Goal: Task Accomplishment & Management: Complete application form

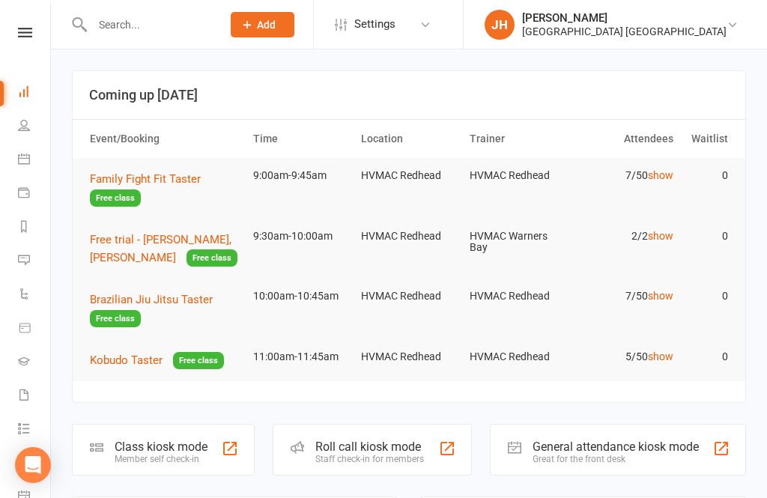
click at [143, 34] on input "text" at bounding box center [150, 24] width 124 height 21
click at [25, 129] on icon at bounding box center [24, 125] width 12 height 12
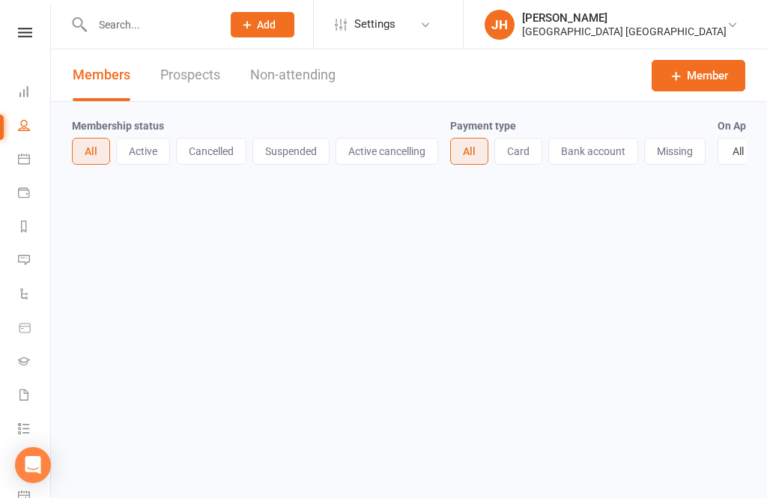
select select "100"
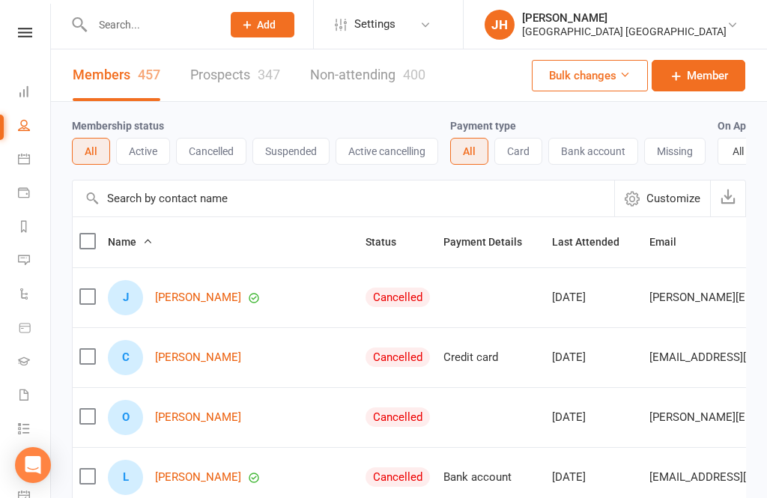
click at [340, 85] on link "Non-attending 400" at bounding box center [367, 75] width 115 height 52
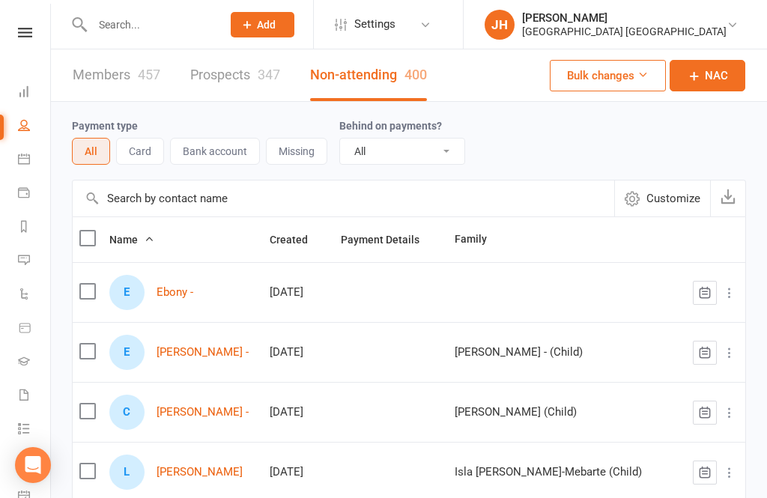
click at [715, 86] on link "NAC" at bounding box center [708, 75] width 76 height 31
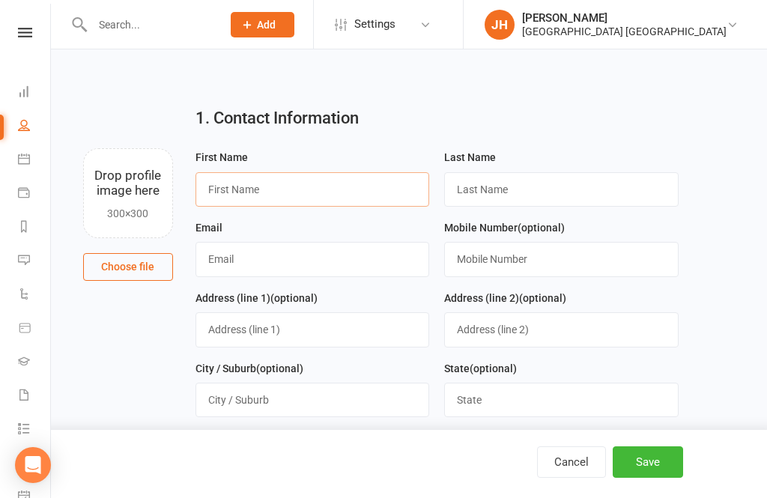
click at [279, 195] on input "text" at bounding box center [312, 189] width 234 height 34
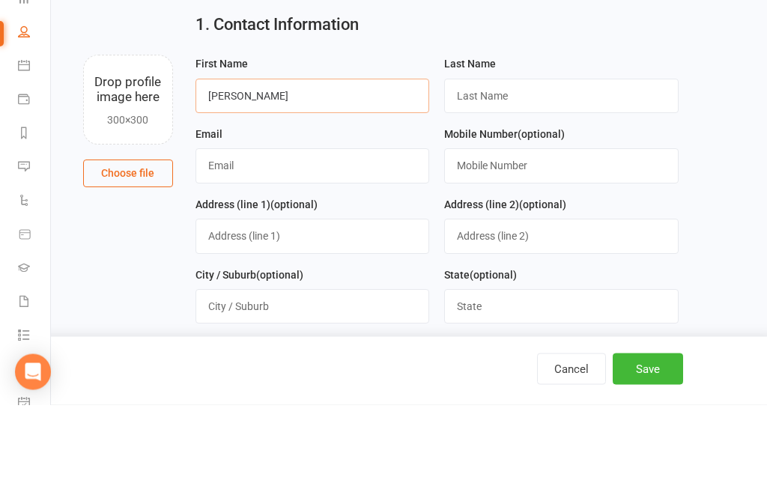
type input "[PERSON_NAME]"
click at [539, 172] on input "text" at bounding box center [561, 189] width 234 height 34
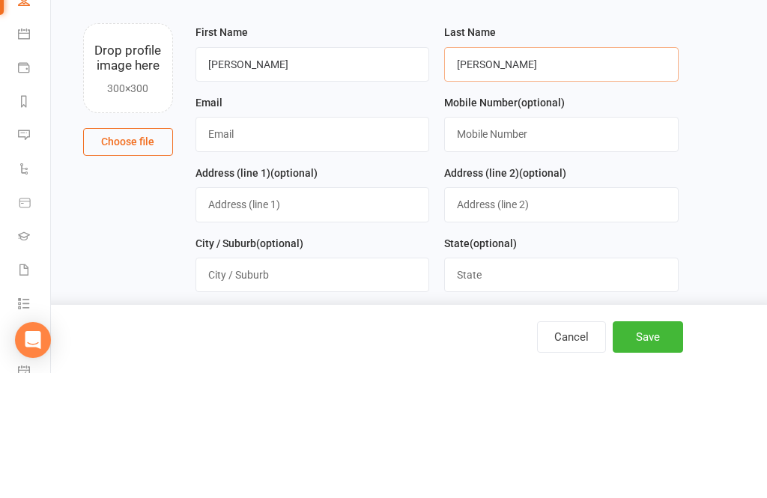
type input "[PERSON_NAME]"
click at [556, 242] on input "text" at bounding box center [561, 259] width 234 height 34
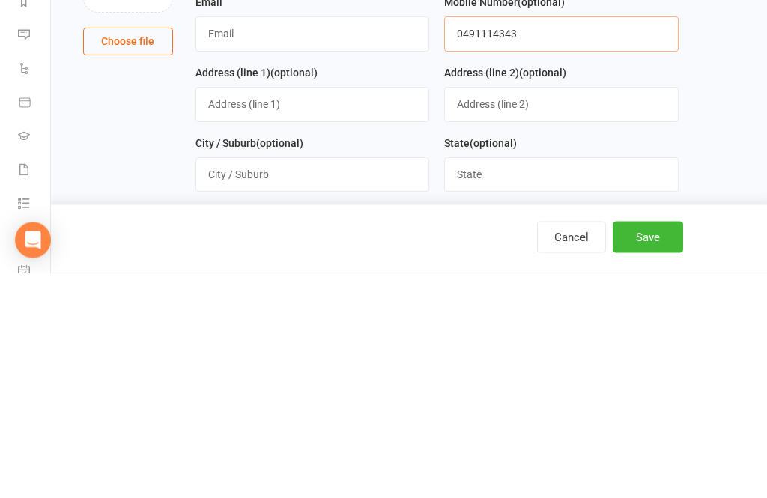
type input "0491114343"
click at [332, 312] on input "text" at bounding box center [312, 329] width 234 height 34
type input "[STREET_ADDRESS][PERSON_NAME]"
click at [312, 383] on input "text" at bounding box center [312, 400] width 234 height 34
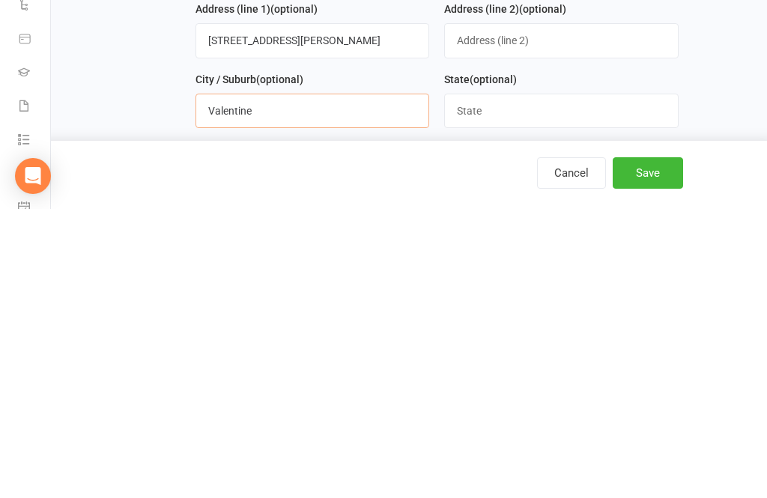
type input "Valentine"
click at [537, 383] on input "text" at bounding box center [561, 400] width 234 height 34
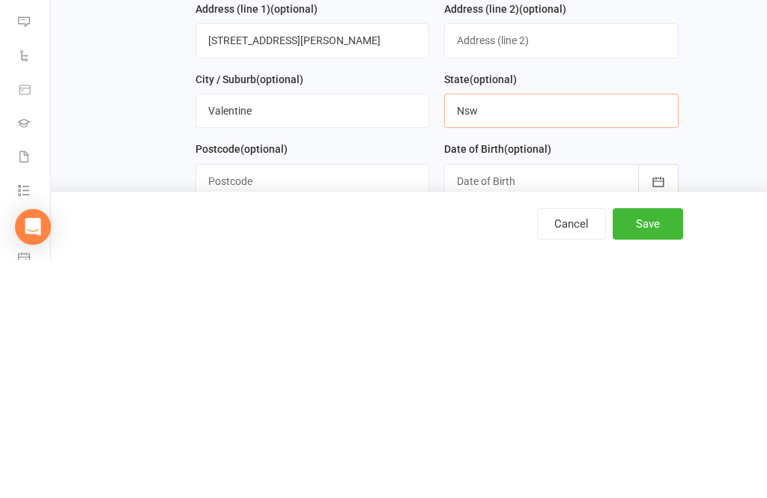
scroll to position [75, 0]
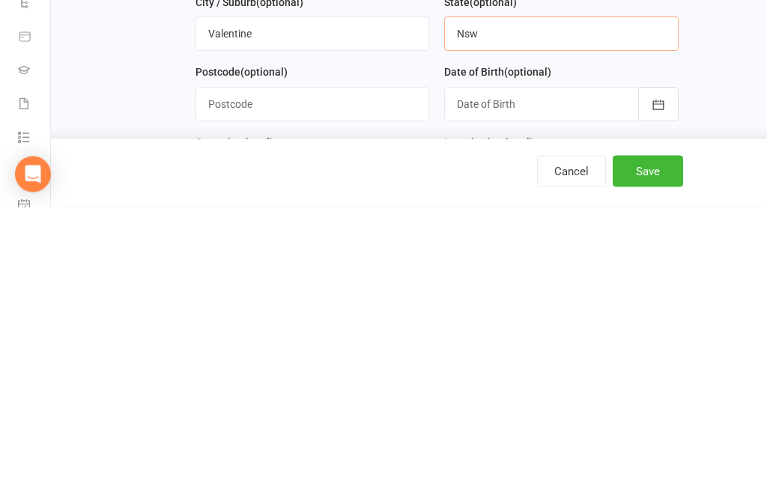
type input "Nsw"
click at [331, 378] on input "text" at bounding box center [312, 395] width 234 height 34
type input "2280"
click at [539, 378] on div at bounding box center [561, 395] width 234 height 34
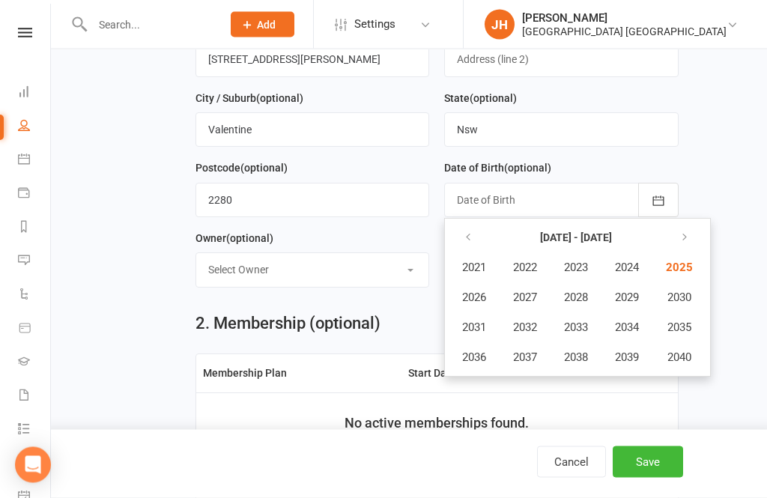
scroll to position [248, 0]
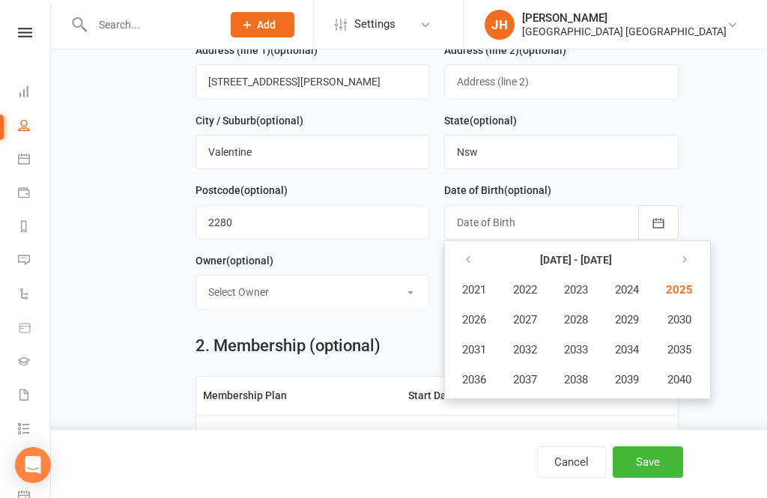
click at [331, 309] on select "Select Owner HVMAC Redhead [PERSON_NAME] [PERSON_NAME] [PERSON_NAME] HVMAC Warn…" at bounding box center [312, 292] width 233 height 33
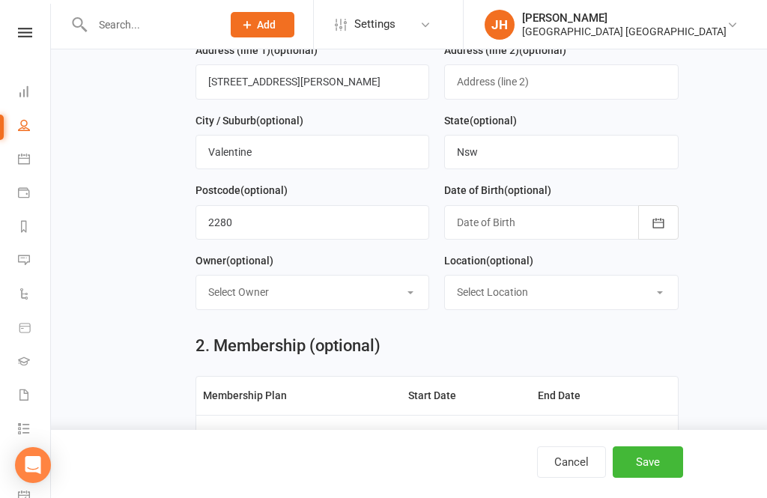
select select "0"
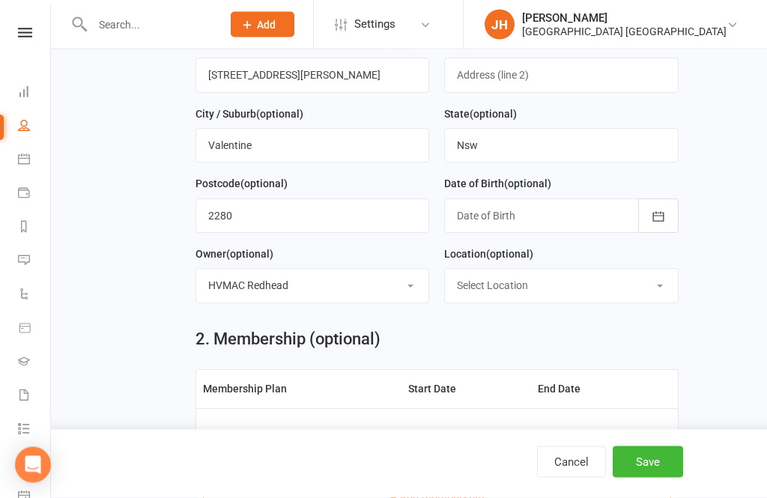
scroll to position [252, 0]
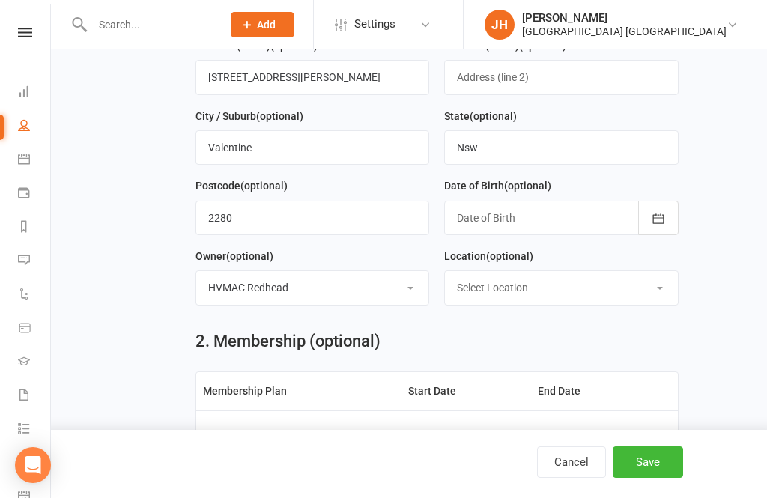
click at [625, 299] on select "Select Location HVMAC [GEOGRAPHIC_DATA]" at bounding box center [561, 287] width 233 height 33
select select "0"
click at [577, 224] on div at bounding box center [561, 218] width 234 height 34
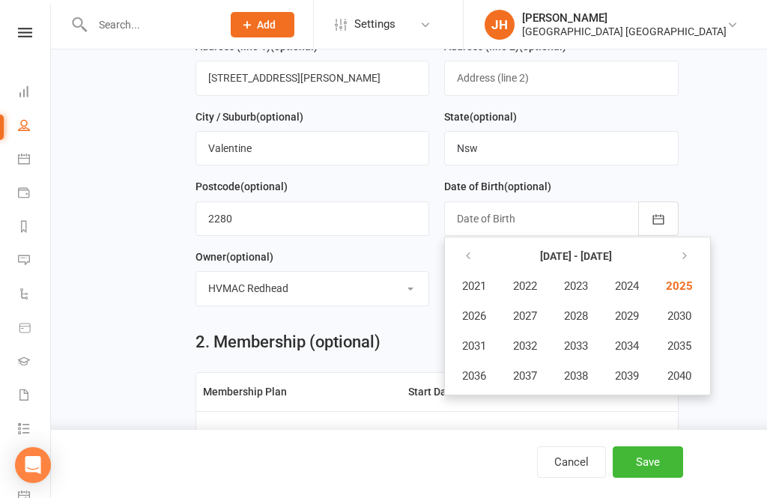
scroll to position [248, 0]
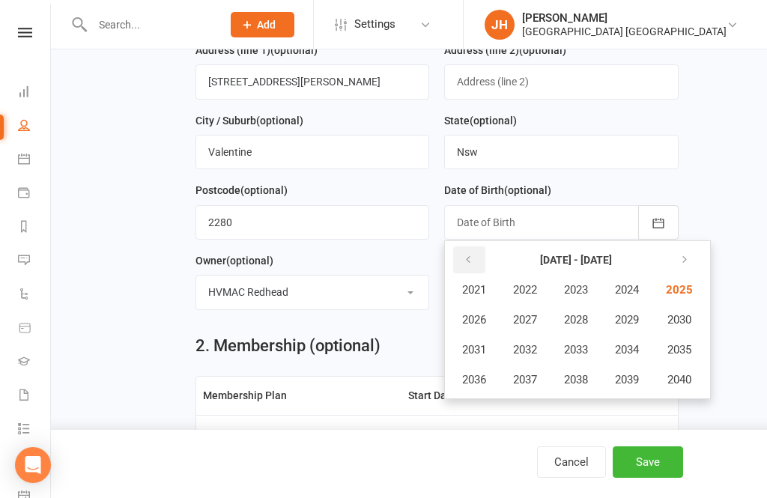
click at [479, 258] on button "button" at bounding box center [469, 259] width 32 height 27
click at [531, 324] on span "2007" at bounding box center [525, 319] width 24 height 13
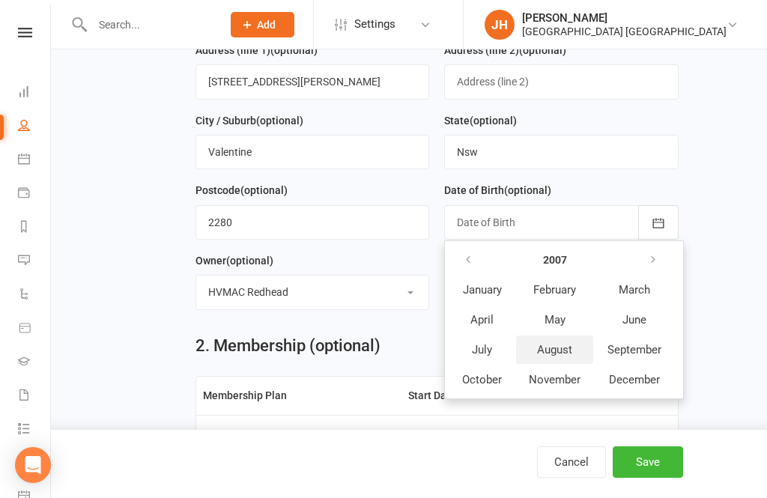
click at [563, 352] on span "August" at bounding box center [554, 349] width 35 height 13
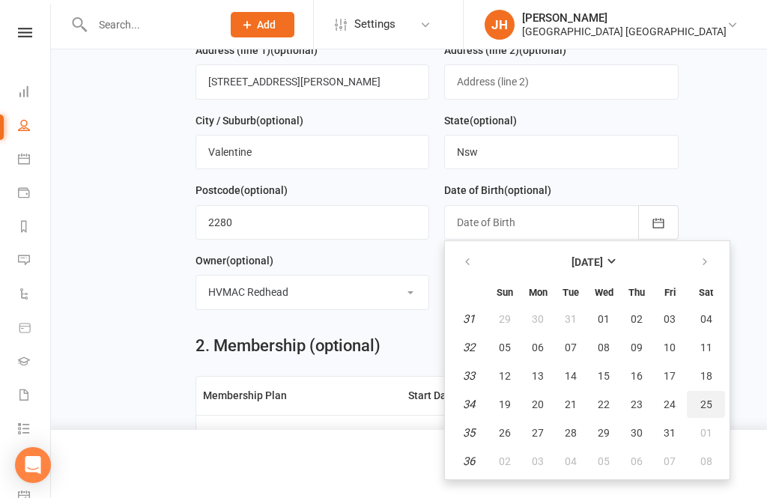
click at [707, 412] on button "25" at bounding box center [706, 404] width 38 height 27
type input "[DATE]"
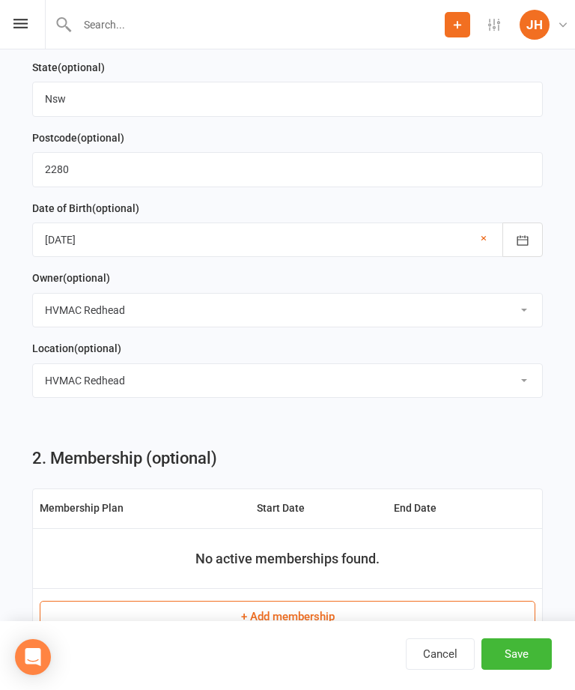
scroll to position [789, 0]
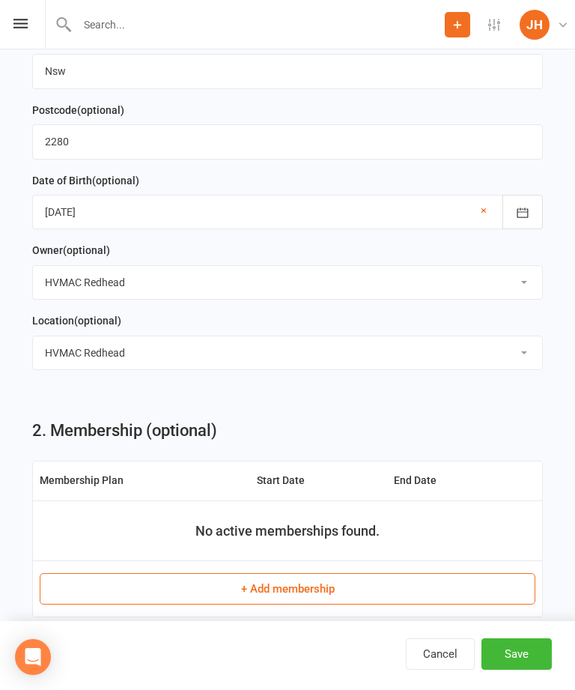
click at [535, 497] on button "Save" at bounding box center [517, 653] width 70 height 31
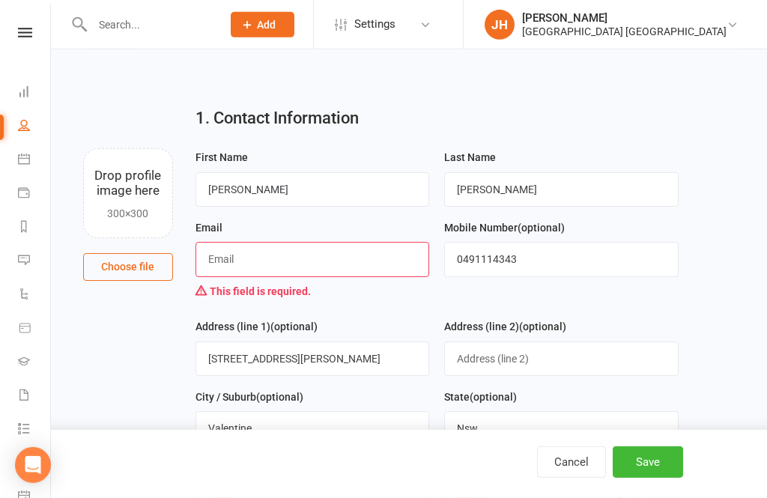
scroll to position [10, 0]
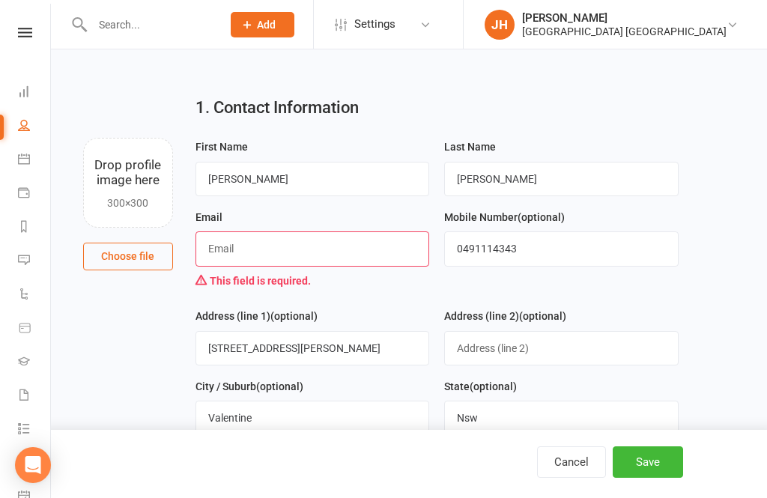
click at [455, 297] on div "Mobile Number (optional) [PHONE_NUMBER]" at bounding box center [561, 257] width 249 height 99
click at [572, 478] on button "Cancel" at bounding box center [571, 461] width 69 height 31
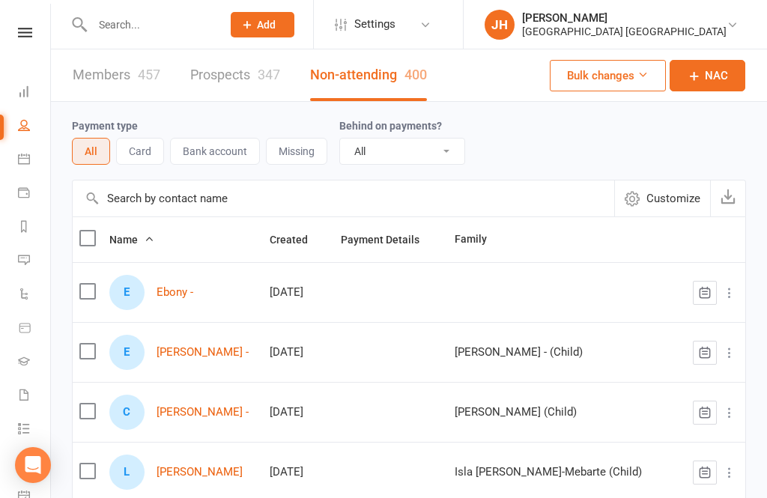
click at [256, 79] on link "Prospects 347" at bounding box center [235, 75] width 90 height 52
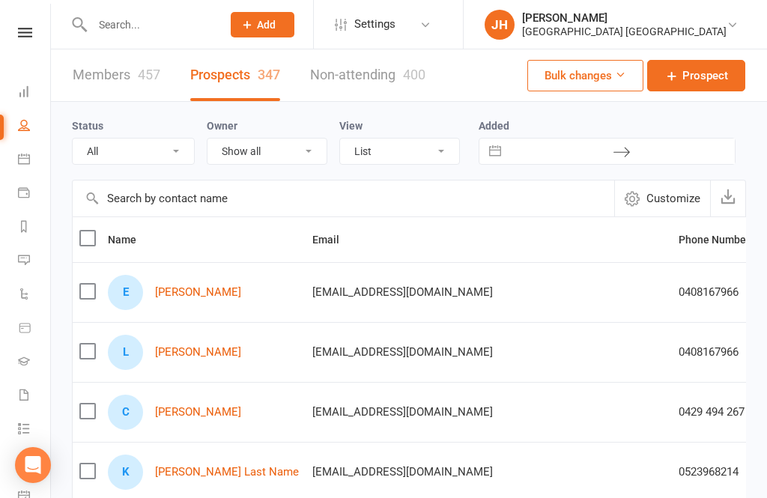
click at [715, 78] on span "Prospect" at bounding box center [705, 76] width 46 height 18
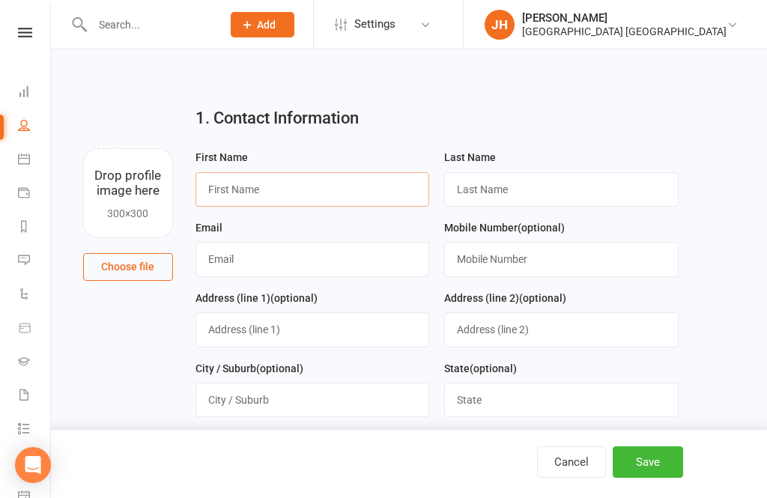
click at [301, 191] on input "text" at bounding box center [312, 189] width 234 height 34
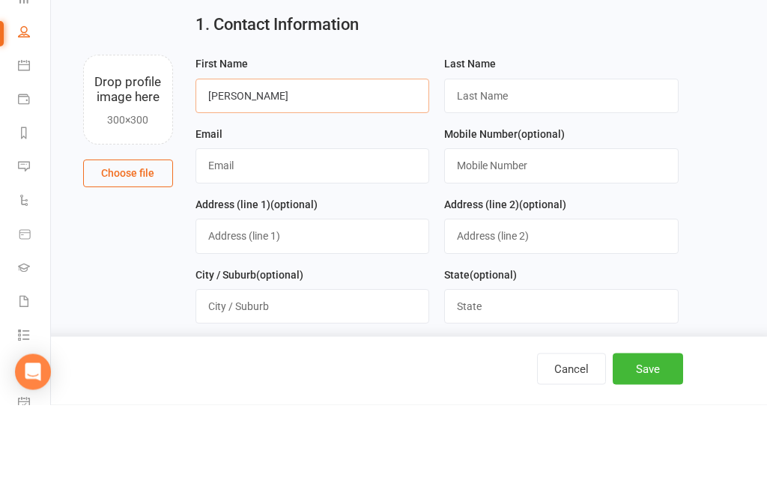
type input "[PERSON_NAME]"
click at [521, 172] on input "text" at bounding box center [561, 189] width 234 height 34
type input "[PERSON_NAME]"
click at [537, 242] on input "text" at bounding box center [561, 259] width 234 height 34
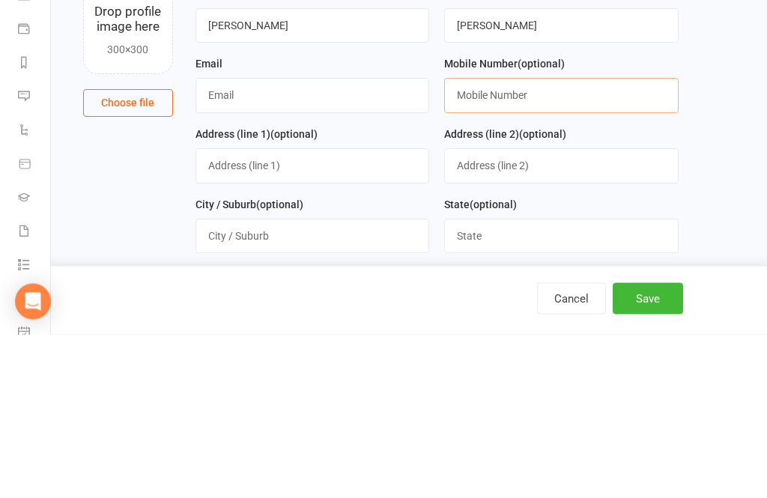
click at [475, 242] on input "text" at bounding box center [561, 259] width 234 height 34
paste input "0491114343"
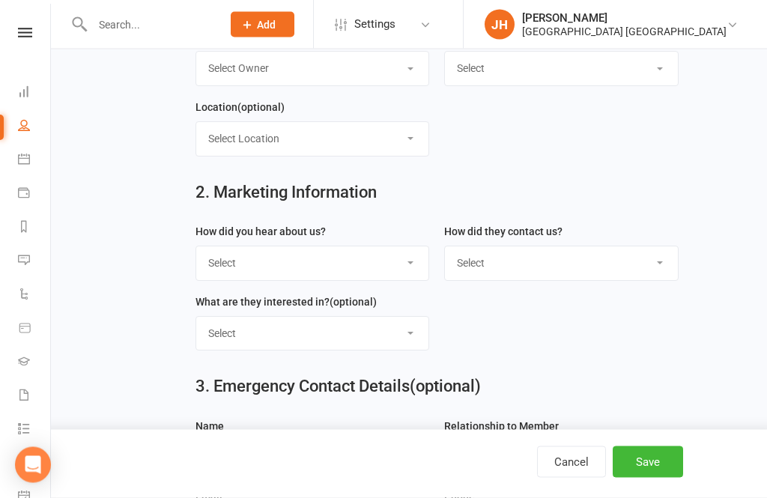
type input "0491114343"
click at [395, 268] on select "Select Internet Referral Facebook Sign Flyer from school Flyer in mail Radio De…" at bounding box center [312, 263] width 233 height 33
select select "Referral"
click at [578, 264] on select "Select Phone Email Walk-in Website Facebook Current student at another HVMAC do…" at bounding box center [561, 262] width 233 height 33
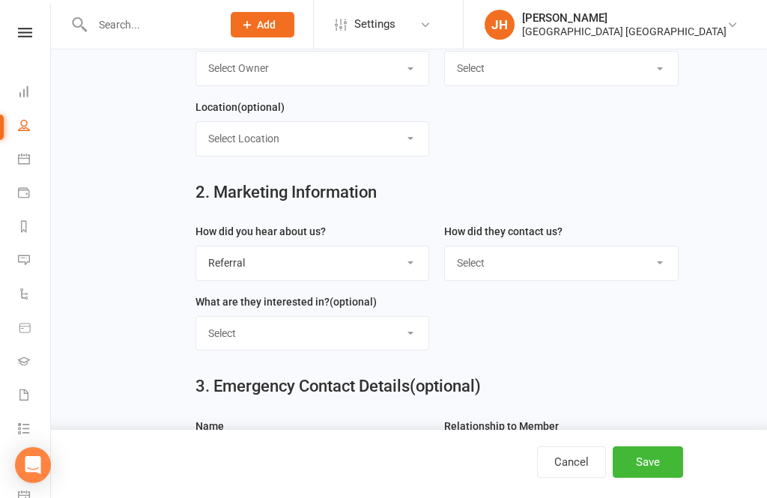
click at [647, 270] on select "Select Phone Email Walk-in Website Facebook Current student at another HVMAC do…" at bounding box center [561, 262] width 233 height 33
select select "Walk-in"
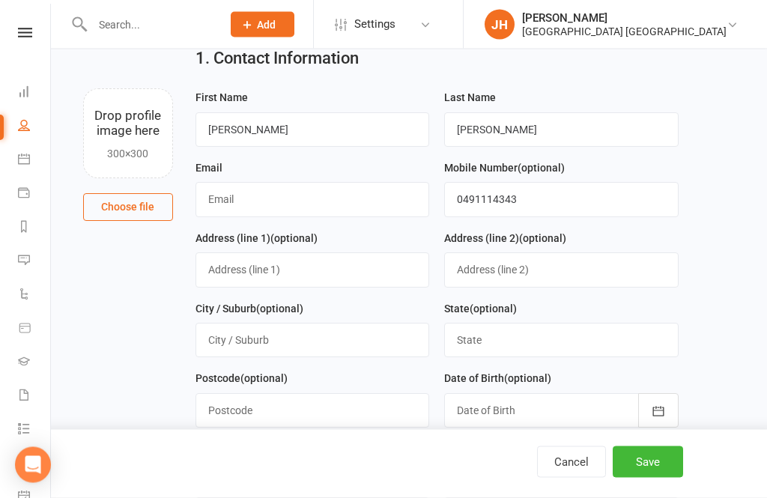
scroll to position [58, 0]
click at [355, 202] on input "text" at bounding box center [312, 201] width 234 height 34
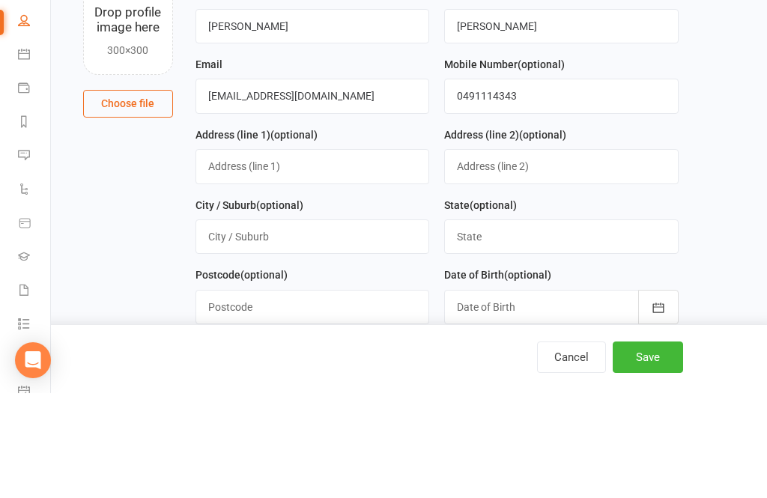
scroll to position [164, 0]
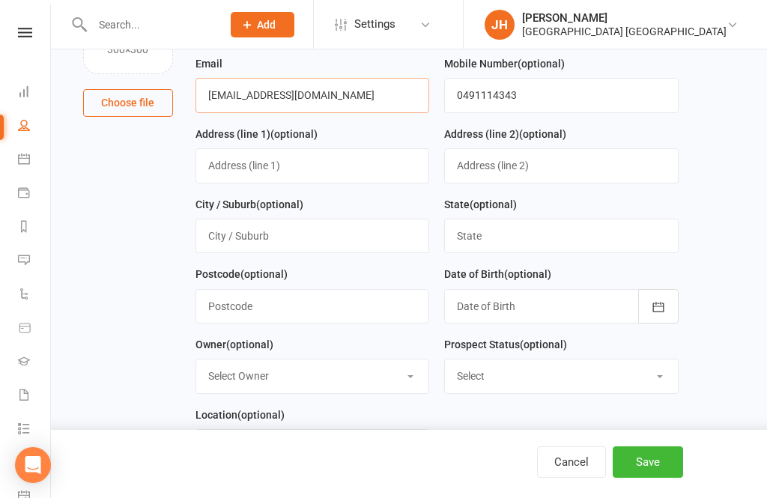
type input "[EMAIL_ADDRESS][DOMAIN_NAME]"
click at [642, 464] on button "Save" at bounding box center [648, 461] width 70 height 31
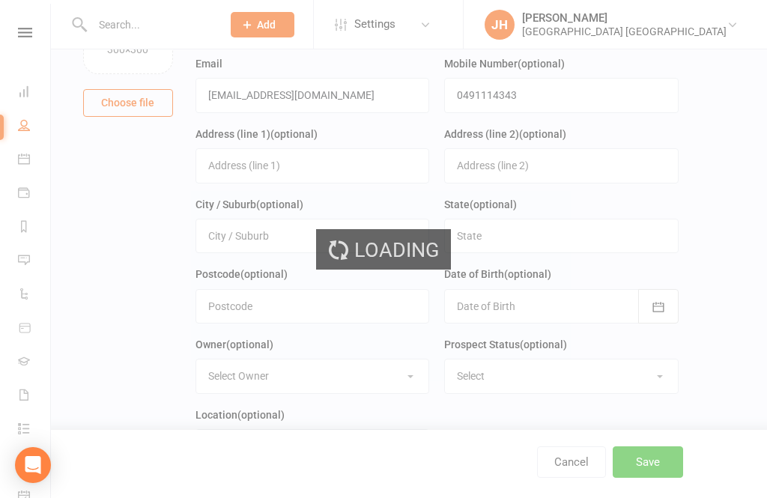
scroll to position [0, 0]
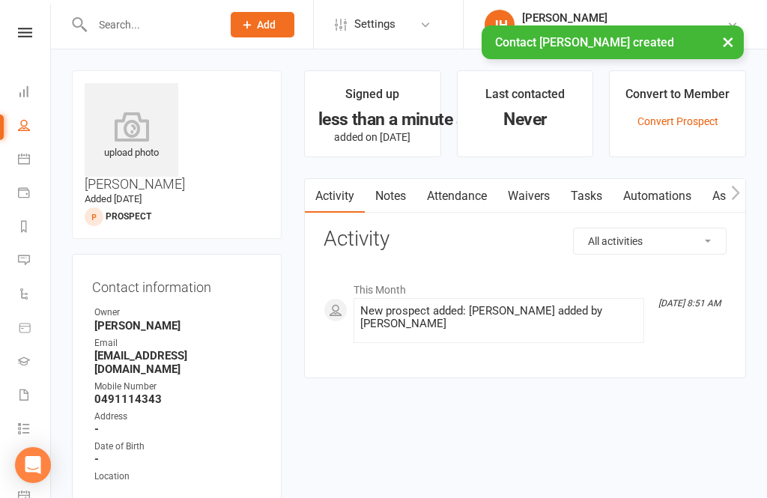
click at [546, 187] on link "Waivers" at bounding box center [528, 196] width 63 height 34
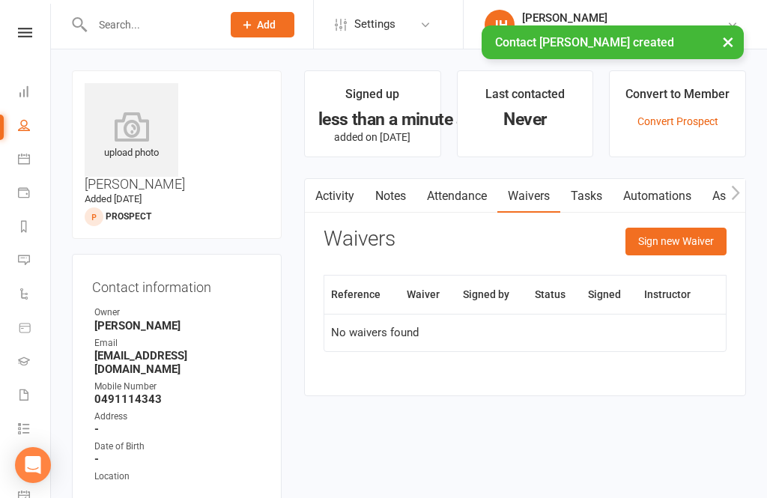
click at [693, 246] on button "Sign new Waiver" at bounding box center [675, 241] width 101 height 27
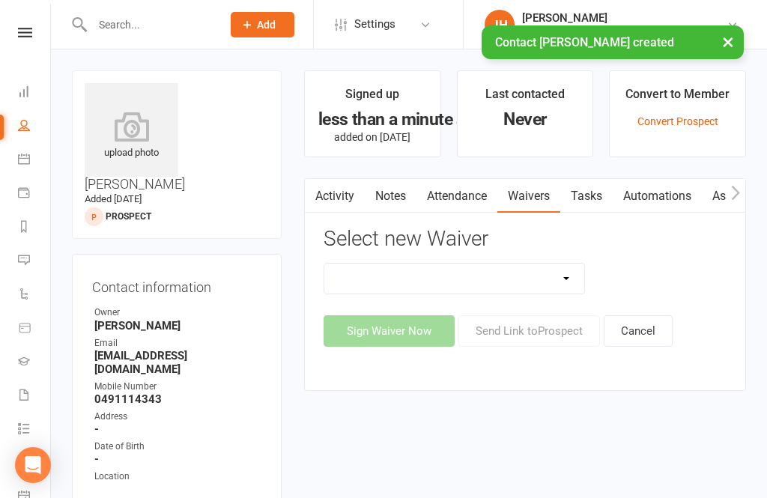
click at [534, 280] on select "1st Kyu Goals Assessment Cancellation Form Membership Downgrade Form Membership…" at bounding box center [454, 279] width 260 height 30
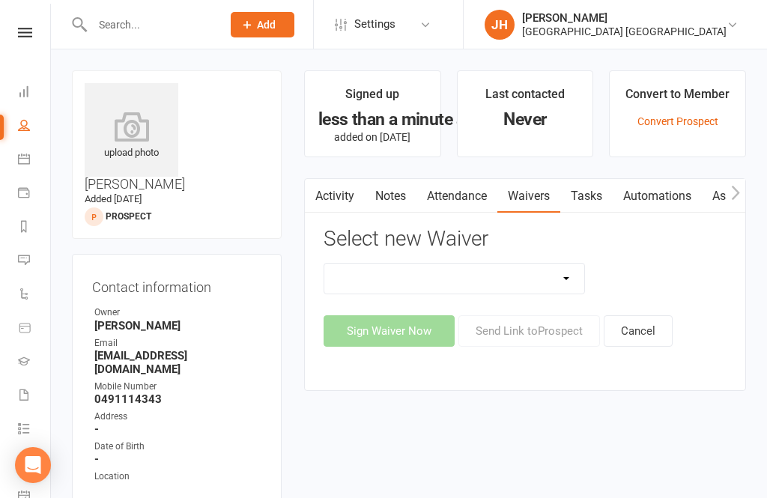
select select "5497"
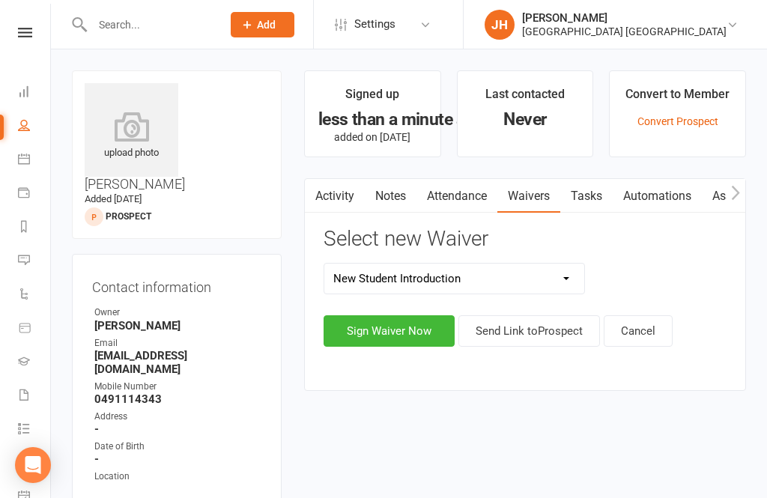
click at [417, 324] on button "Sign Waiver Now" at bounding box center [389, 330] width 131 height 31
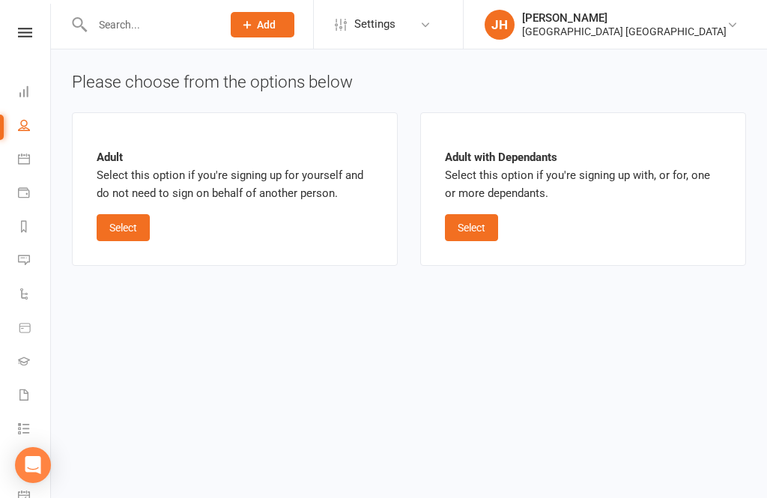
click at [106, 230] on button "Select" at bounding box center [123, 227] width 53 height 27
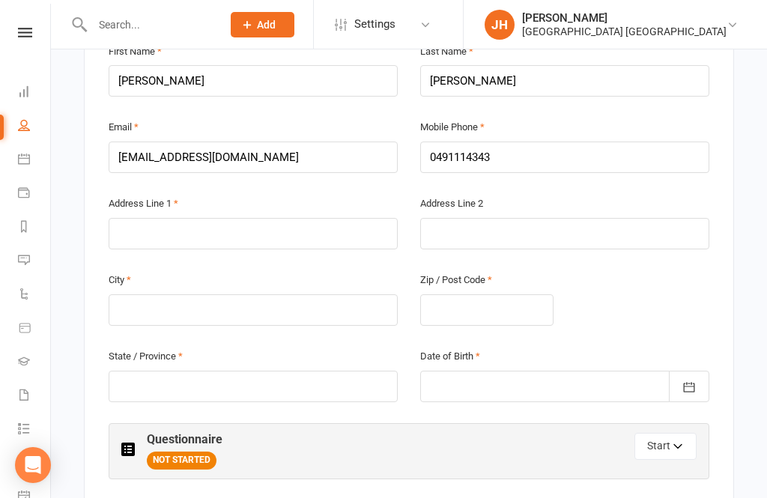
scroll to position [355, 0]
click at [136, 219] on input "text" at bounding box center [253, 234] width 289 height 31
click at [687, 434] on button "Start" at bounding box center [665, 447] width 62 height 27
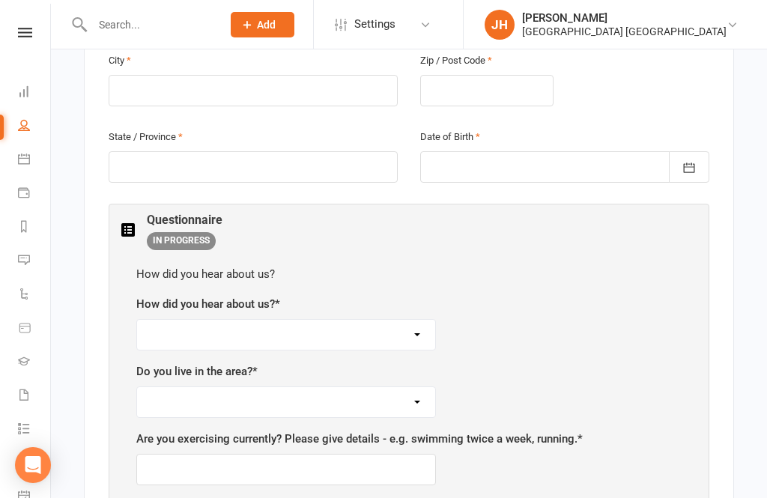
scroll to position [598, 0]
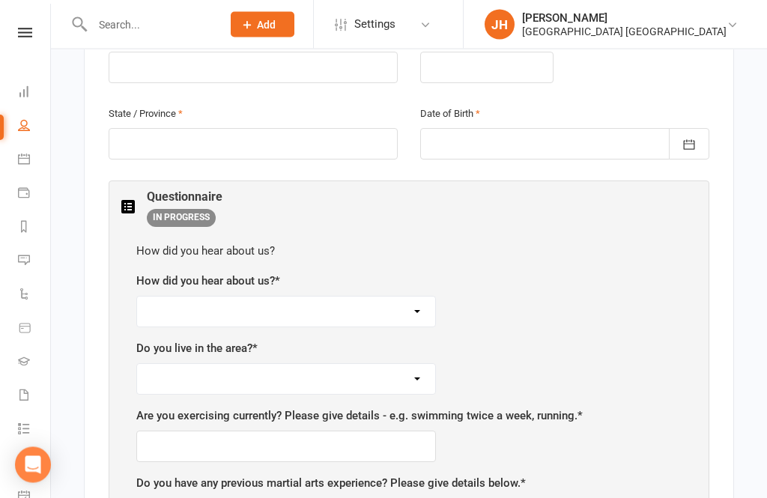
click at [359, 297] on select "Facebook Internet Referral from a friend Flyer in the mail or at the shopping m…" at bounding box center [286, 312] width 298 height 30
select select "Referral from a friend"
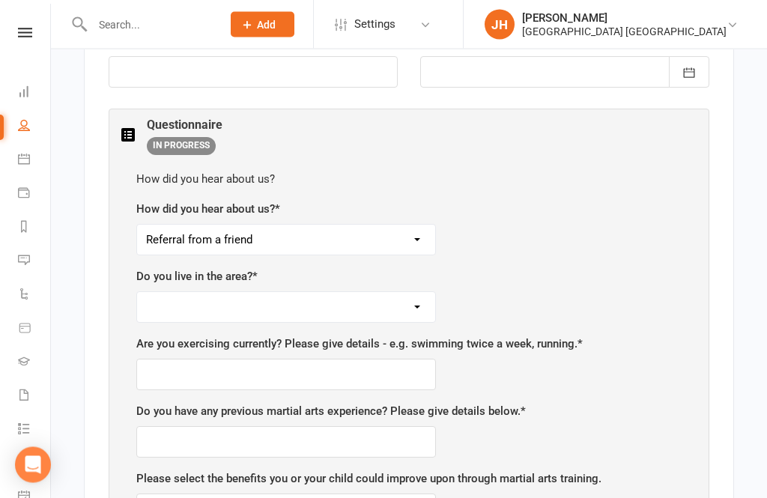
scroll to position [671, 0]
click at [407, 291] on select "Yes No" at bounding box center [286, 306] width 298 height 30
select select "Yes"
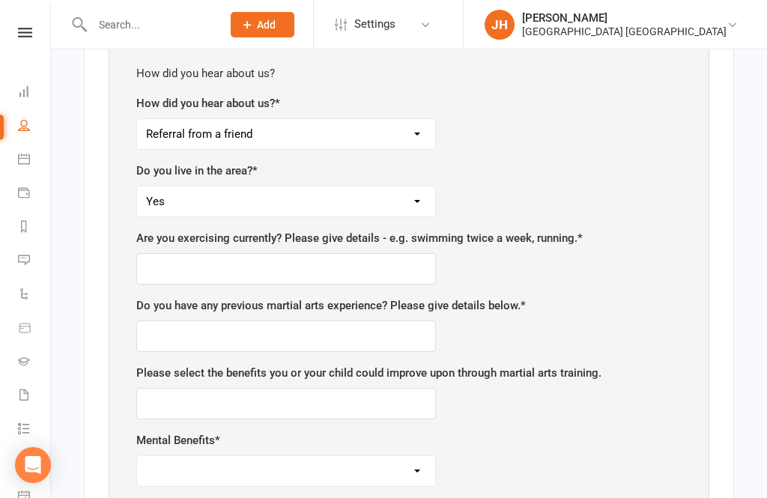
scroll to position [782, 0]
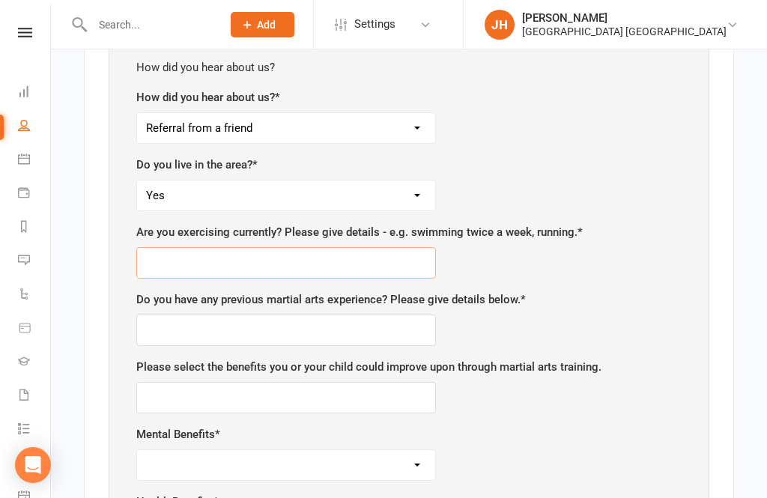
click at [377, 247] on input "text" at bounding box center [286, 262] width 300 height 31
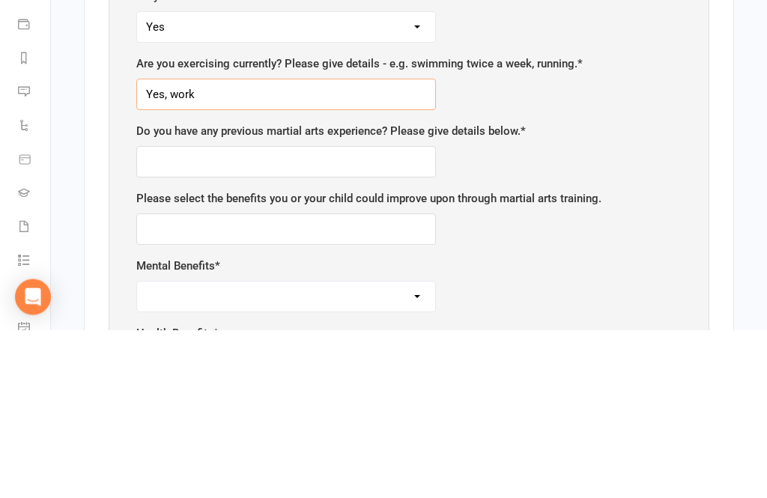
type input "Yes, work"
click at [363, 315] on input "text" at bounding box center [286, 330] width 300 height 31
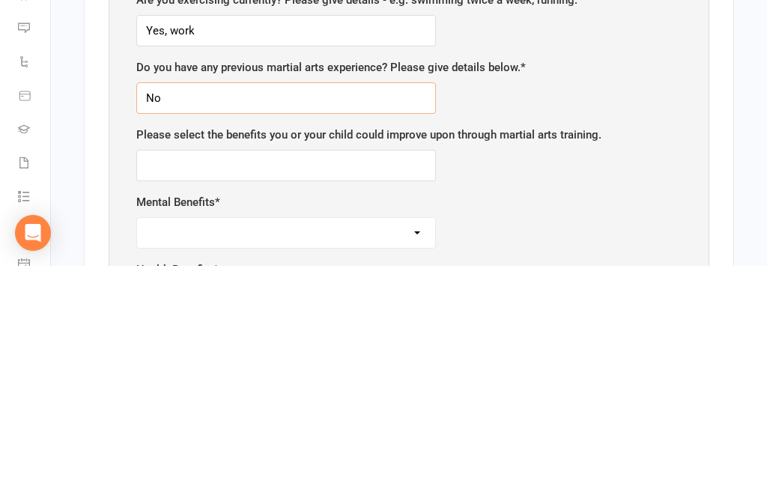
type input "No"
click at [377, 382] on input "text" at bounding box center [286, 397] width 300 height 31
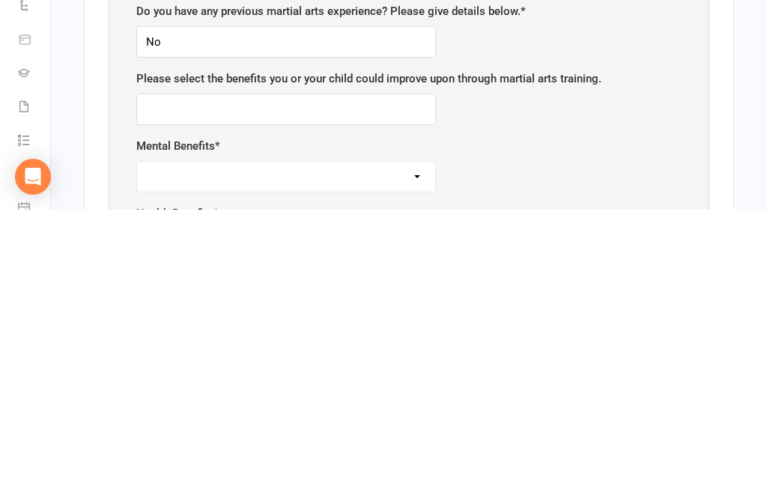
click at [410, 450] on select "Self-esteem Focus and listening Fun, fun, fun Determination Motivation" at bounding box center [286, 465] width 298 height 30
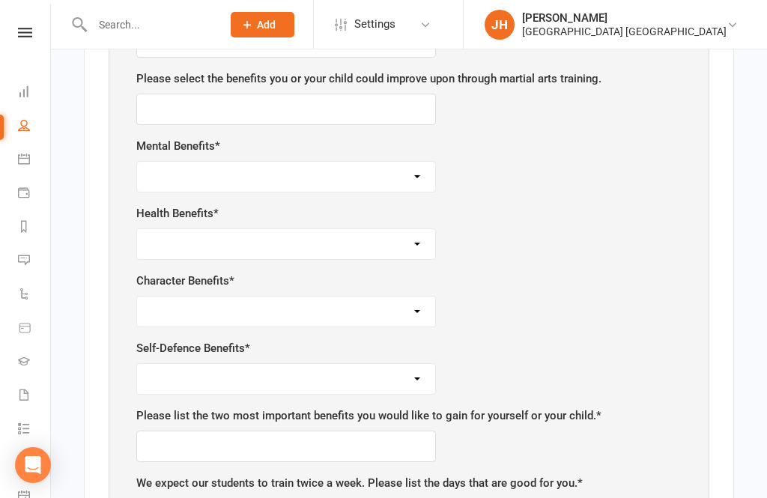
select select "Focus and listening"
click at [371, 229] on select "Weight control Strength Flexibility Co-ordination Cardio vascular / Fitness" at bounding box center [286, 244] width 298 height 30
click at [385, 229] on select "Weight control Strength Flexibility Co-ordination Cardio vascular / Fitness" at bounding box center [286, 244] width 298 height 30
select select "Cardio vascular / Fitness"
click at [362, 297] on select "Respect for others Integrity Self-control Leadership Assertiveness" at bounding box center [286, 312] width 298 height 30
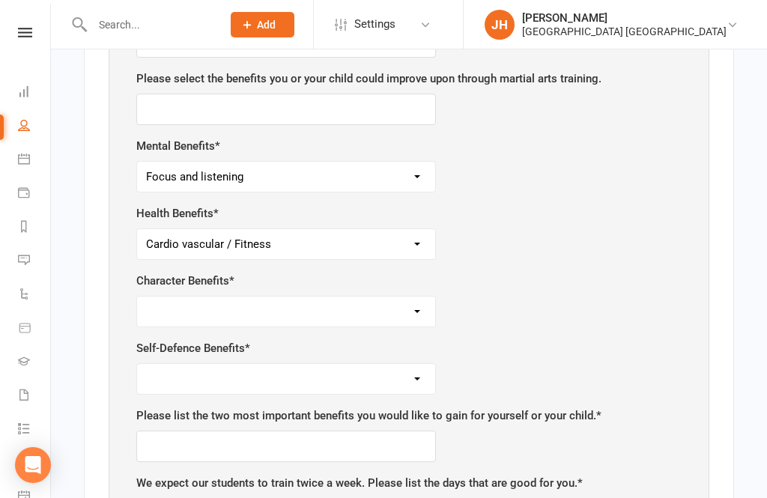
select select "Assertiveness"
click at [324, 364] on select "Safety Self-confidence Antiy-bullying Agility and co-ordination Awareness" at bounding box center [286, 379] width 298 height 30
select select "Safety"
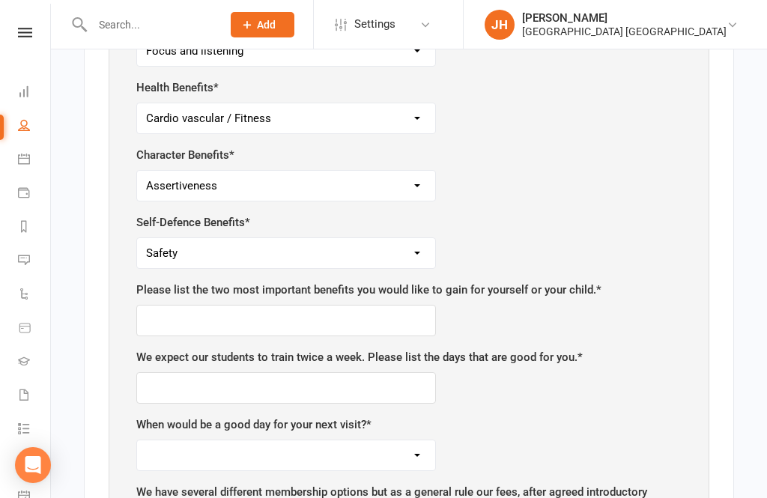
scroll to position [1211, 0]
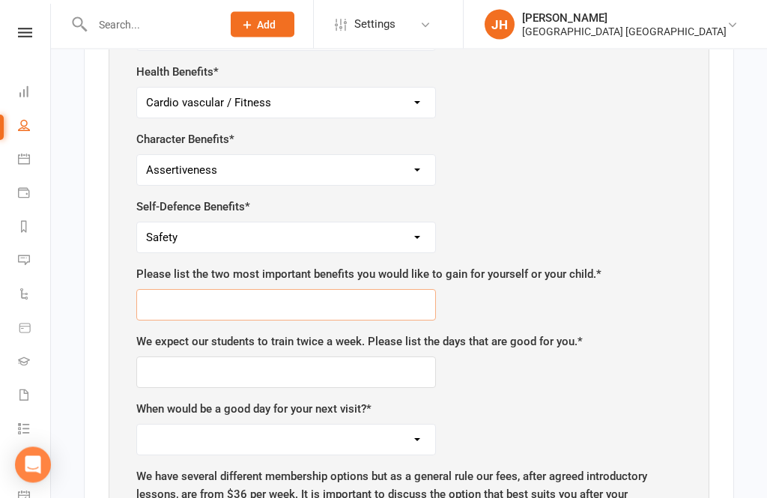
click at [391, 290] on input "text" at bounding box center [286, 305] width 300 height 31
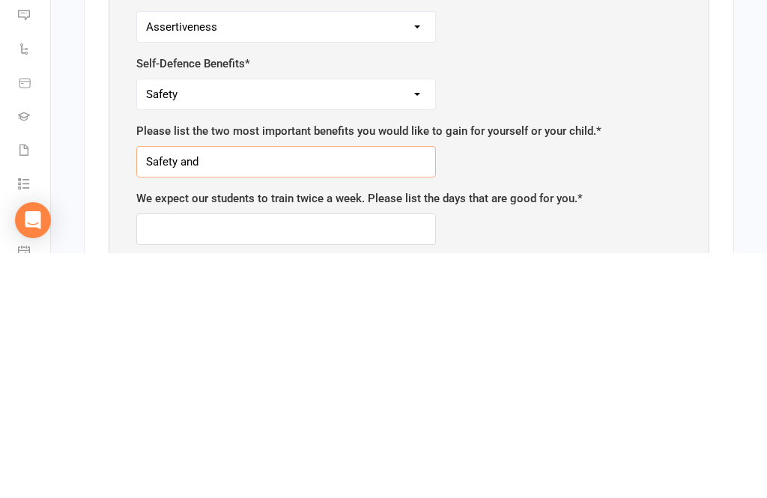
scroll to position [1109, 0]
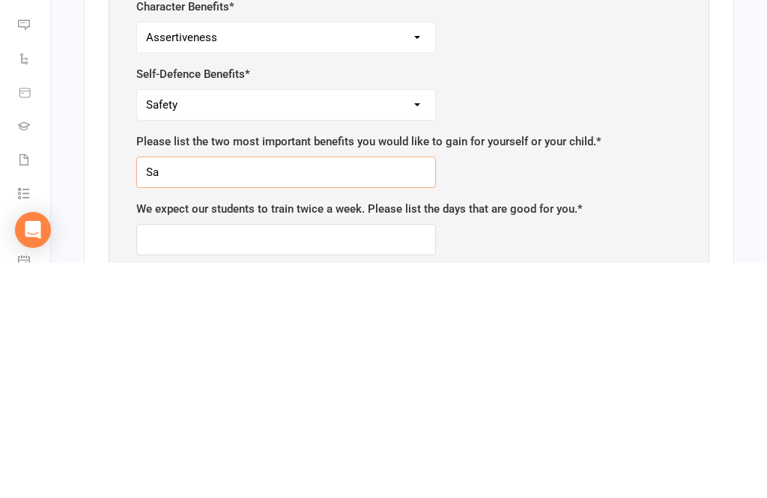
type input "S"
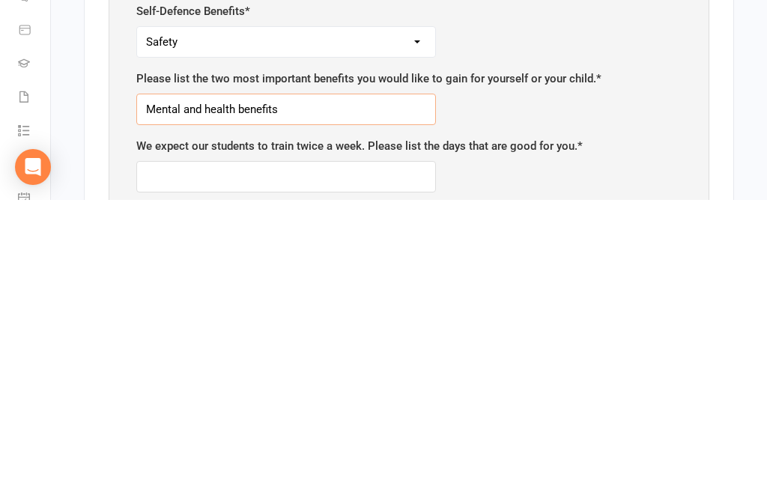
type input "Mental and health benefits"
click at [365, 459] on input "text" at bounding box center [286, 474] width 300 height 31
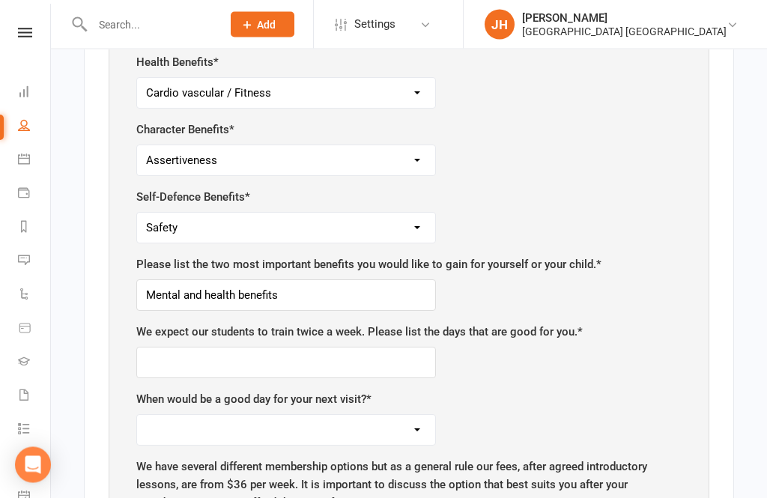
scroll to position [1216, 0]
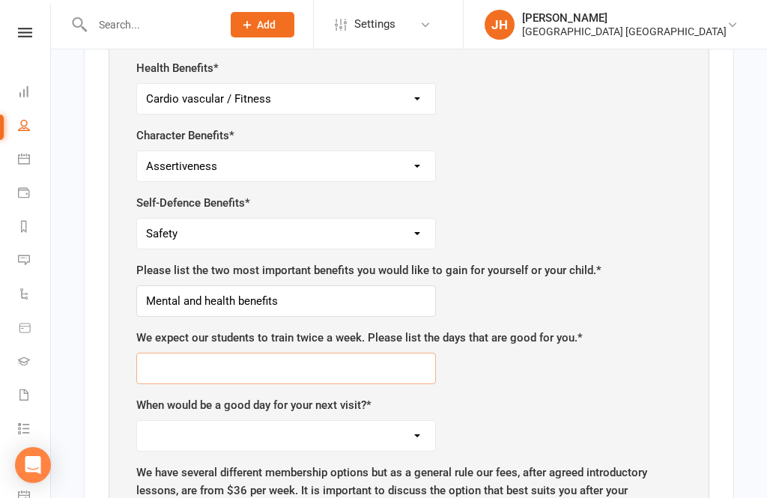
click at [215, 353] on input "text" at bounding box center [286, 368] width 300 height 31
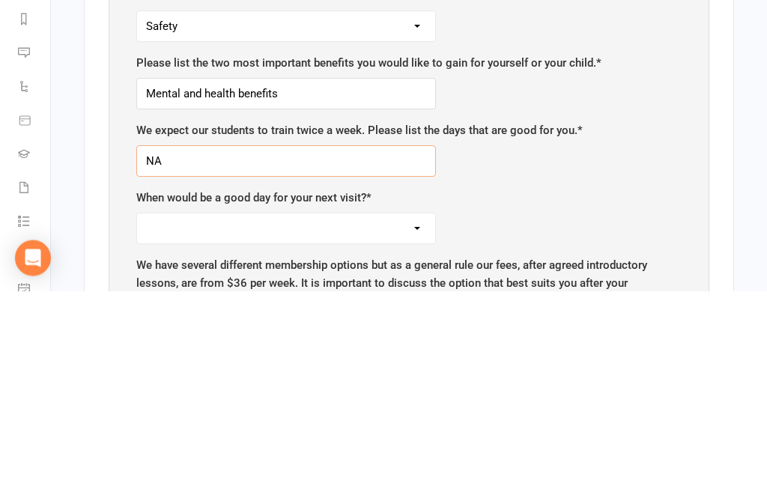
type input "NA"
click at [371, 421] on select "[DATE] [DATE] [DATE] [DATE] [DATE]" at bounding box center [286, 436] width 298 height 30
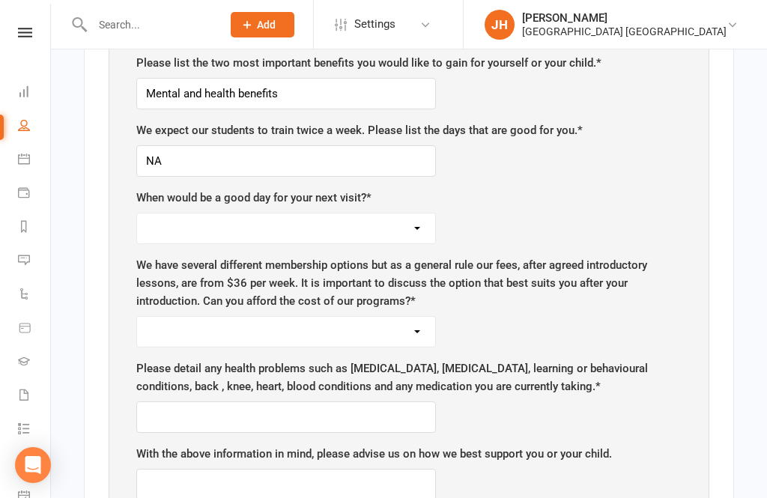
select select "[DATE]"
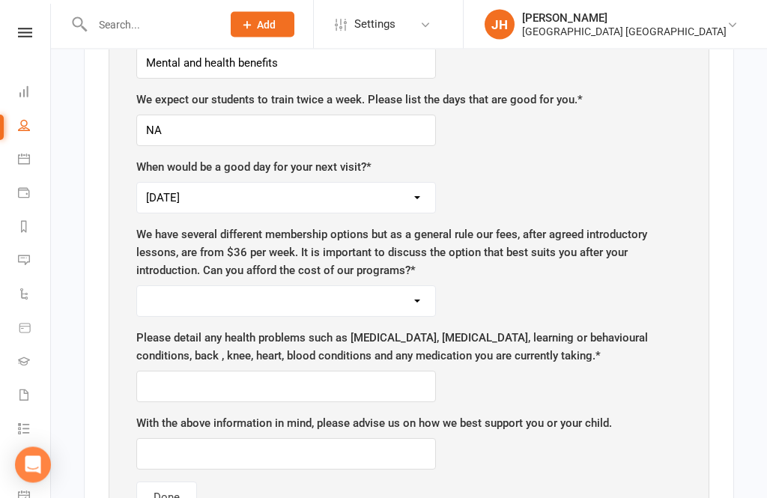
scroll to position [1454, 0]
click at [419, 286] on select "Yes No" at bounding box center [286, 301] width 298 height 30
select select "Yes"
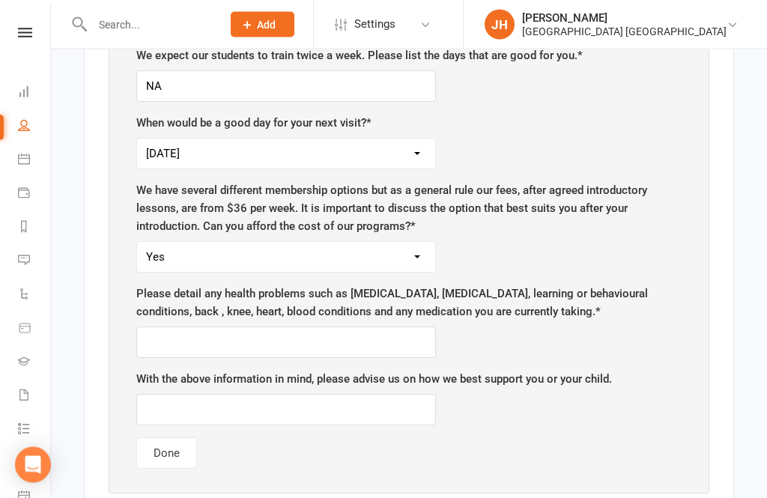
scroll to position [1517, 0]
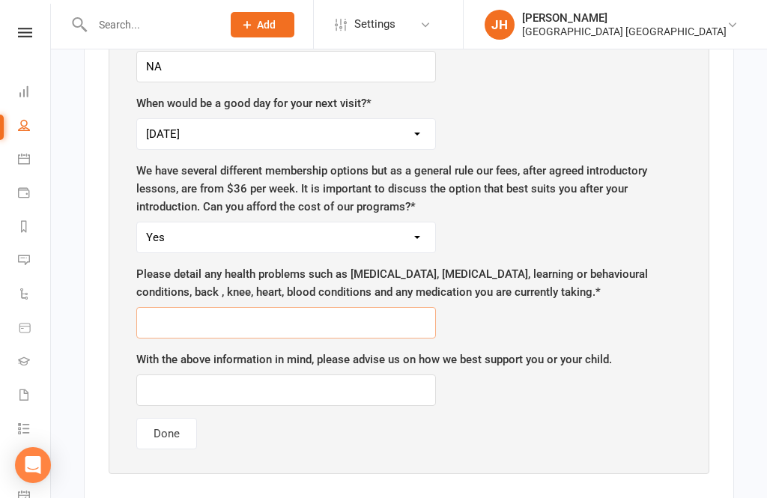
click at [398, 307] on input "text" at bounding box center [286, 322] width 300 height 31
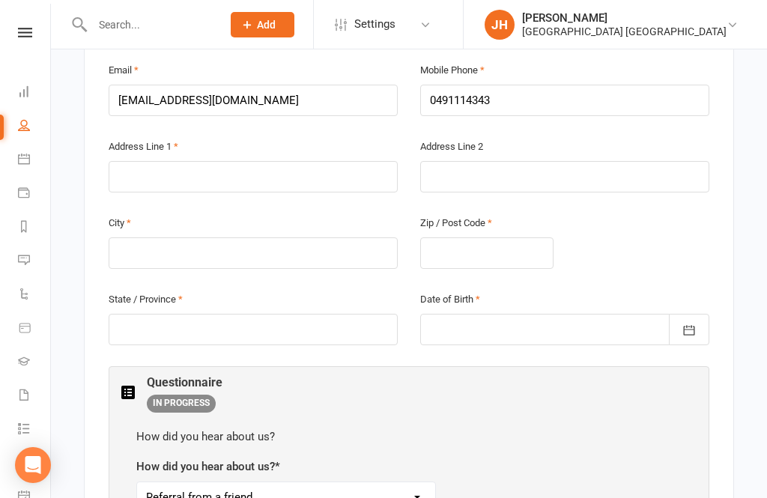
scroll to position [412, 0]
type input "NA"
click at [243, 162] on input "text" at bounding box center [253, 177] width 289 height 31
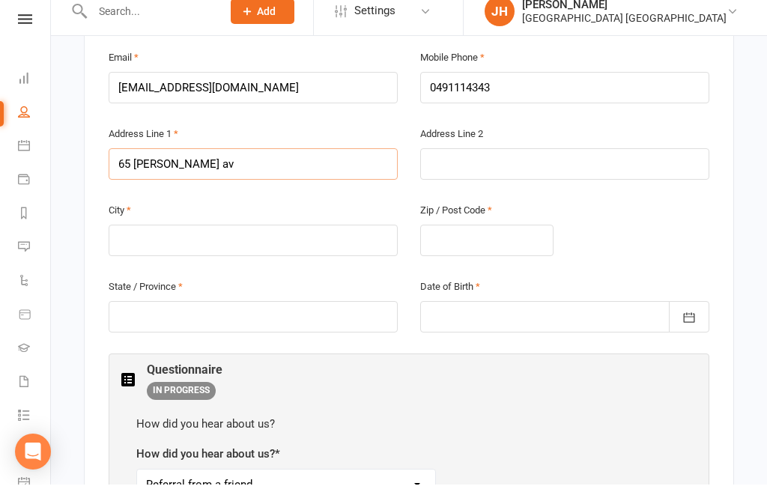
type input "65 [PERSON_NAME] av"
click at [324, 238] on input "text" at bounding box center [253, 253] width 289 height 31
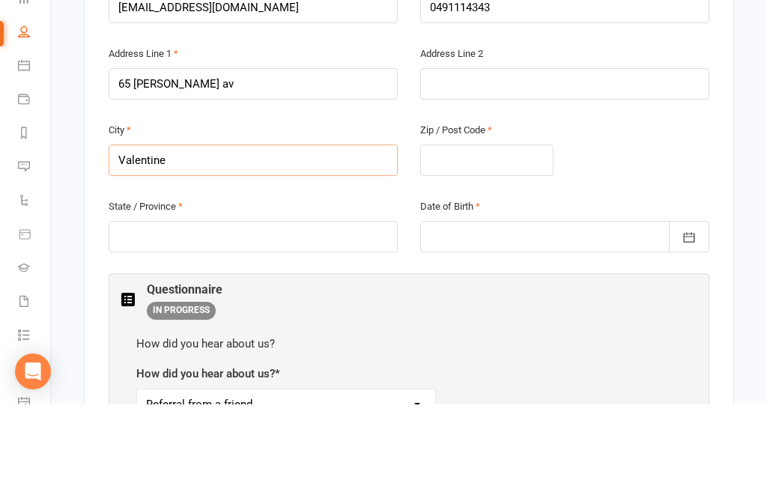
type input "Valentine"
click at [499, 238] on input "text" at bounding box center [486, 253] width 133 height 31
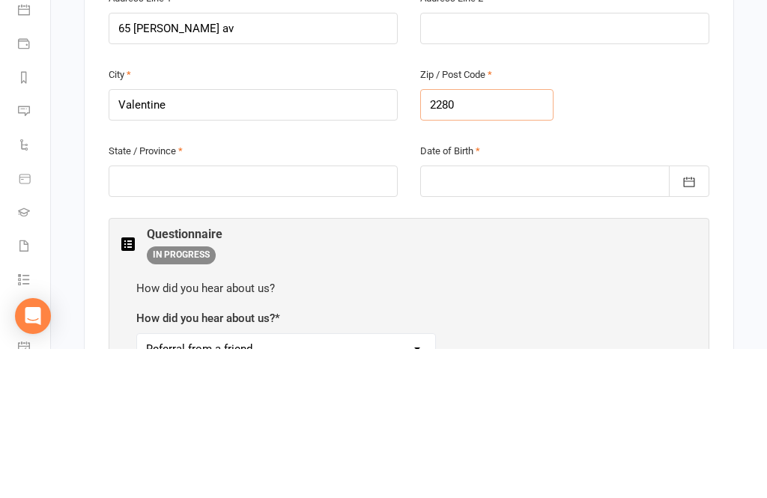
type input "2280"
click at [319, 315] on input "text" at bounding box center [253, 330] width 289 height 31
type input "Nsw"
click at [547, 315] on div at bounding box center [564, 330] width 289 height 31
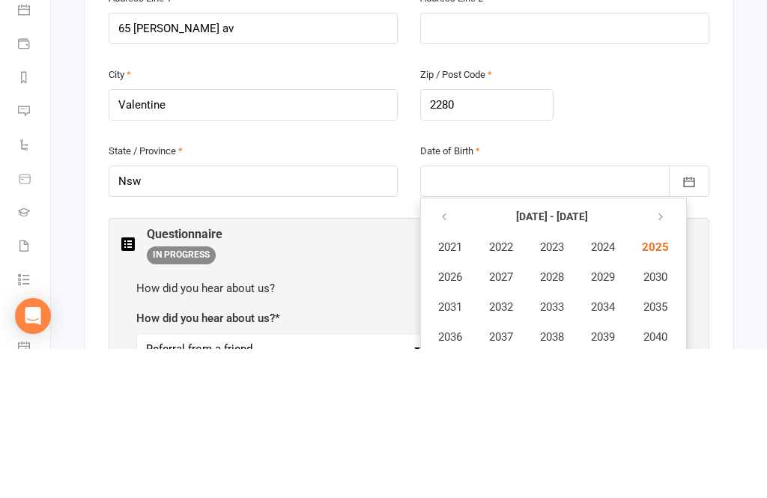
scroll to position [633, 0]
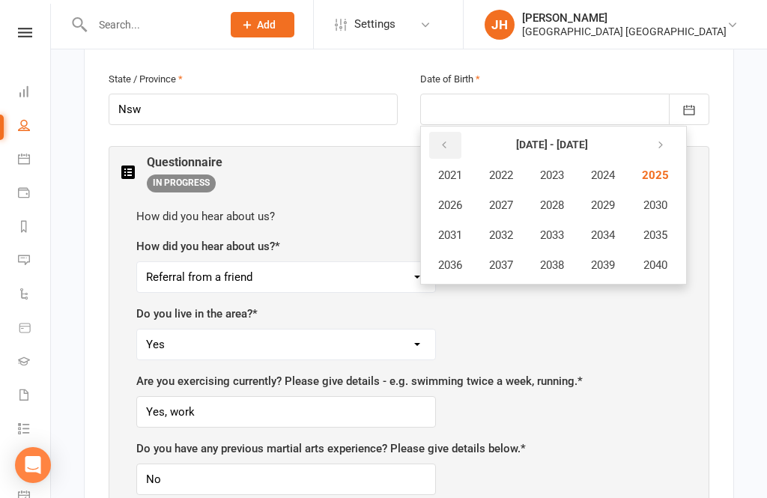
click at [451, 132] on button "button" at bounding box center [445, 145] width 32 height 27
click at [503, 198] on span "2007" at bounding box center [501, 204] width 24 height 13
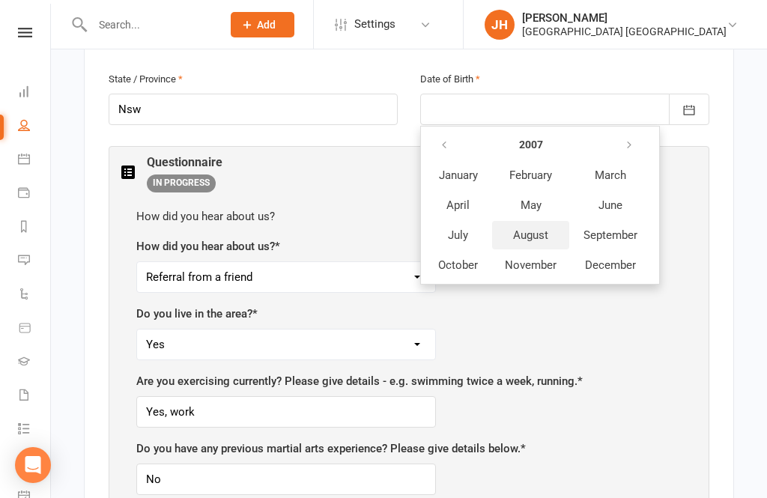
click at [536, 228] on span "August" at bounding box center [530, 234] width 35 height 13
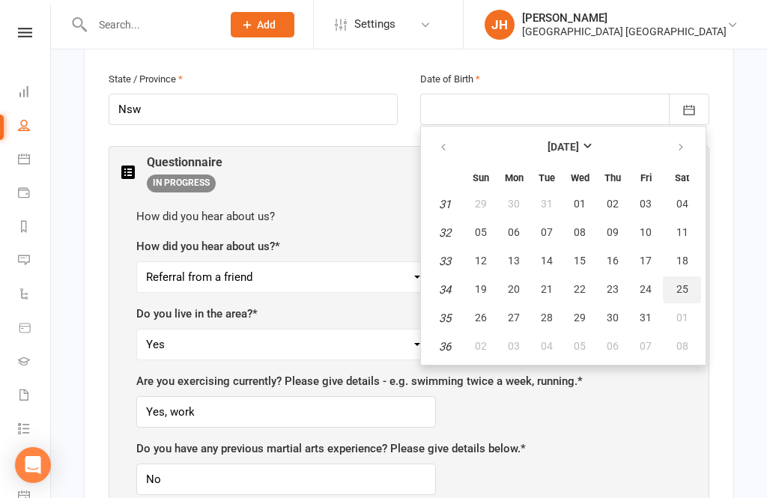
click at [677, 276] on button "25" at bounding box center [682, 289] width 38 height 27
type input "[DATE]"
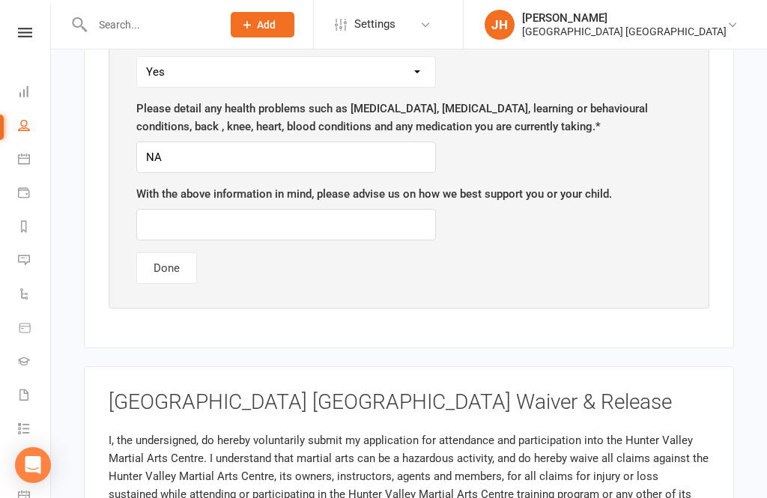
scroll to position [1681, 0]
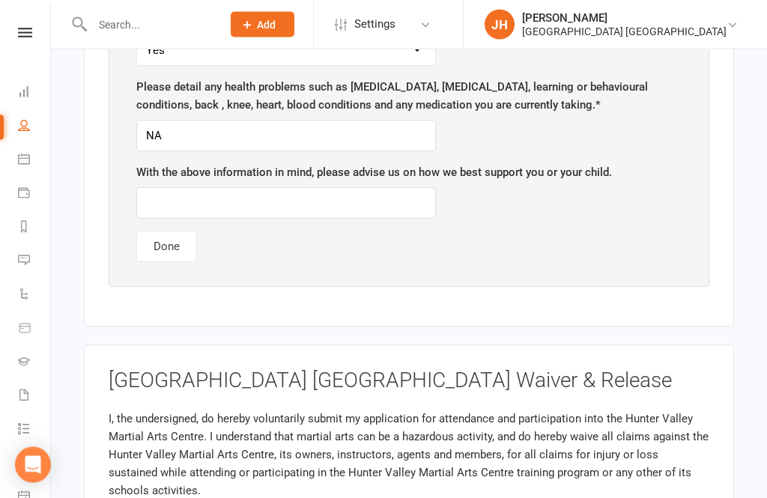
click at [161, 231] on button "Done" at bounding box center [166, 246] width 61 height 31
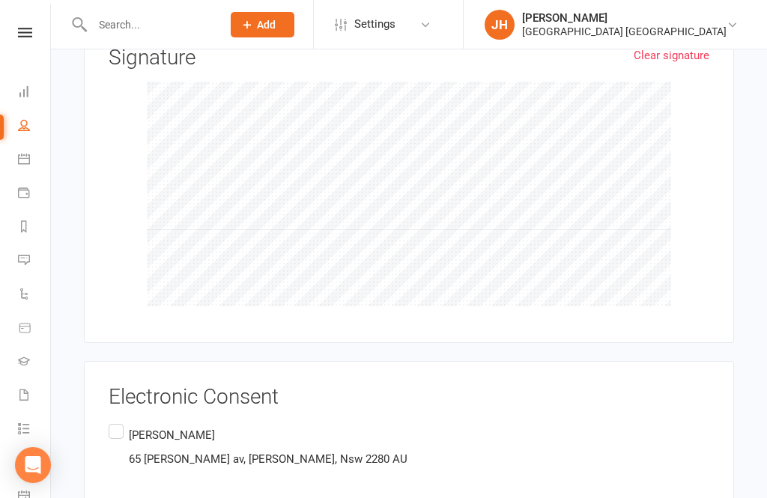
scroll to position [1124, 0]
click at [124, 420] on label "[PERSON_NAME] [STREET_ADDRESS][PERSON_NAME][PERSON_NAME]" at bounding box center [258, 446] width 299 height 53
click at [118, 420] on input "[PERSON_NAME] [STREET_ADDRESS][PERSON_NAME][PERSON_NAME]" at bounding box center [114, 420] width 10 height 0
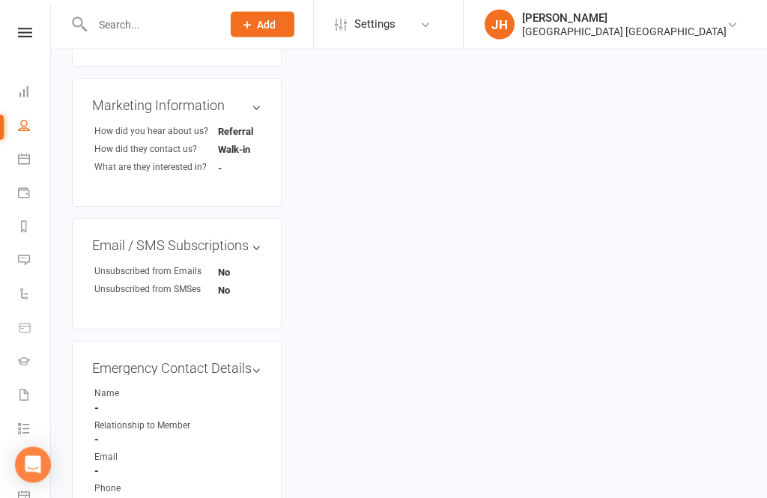
click at [124, 22] on input "text" at bounding box center [150, 24] width 124 height 21
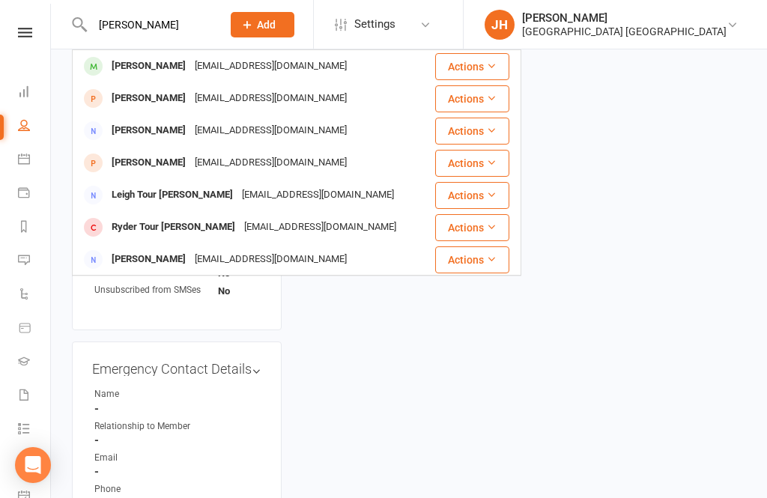
type input "[PERSON_NAME]"
click at [129, 64] on div "[PERSON_NAME]" at bounding box center [148, 66] width 83 height 22
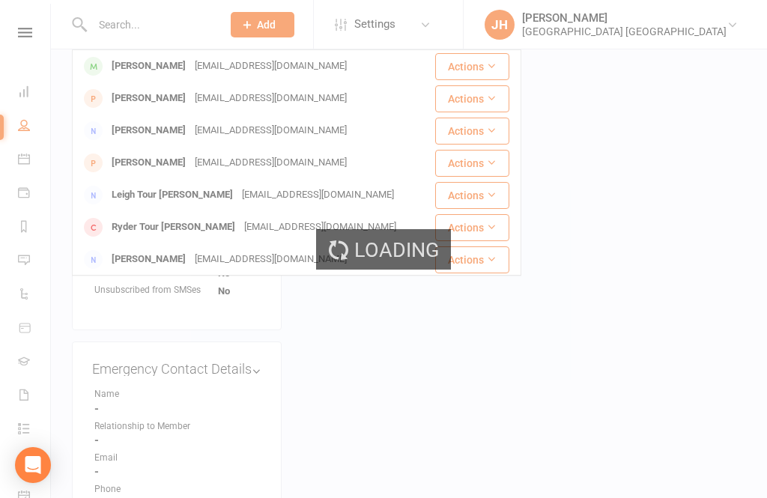
scroll to position [639, 0]
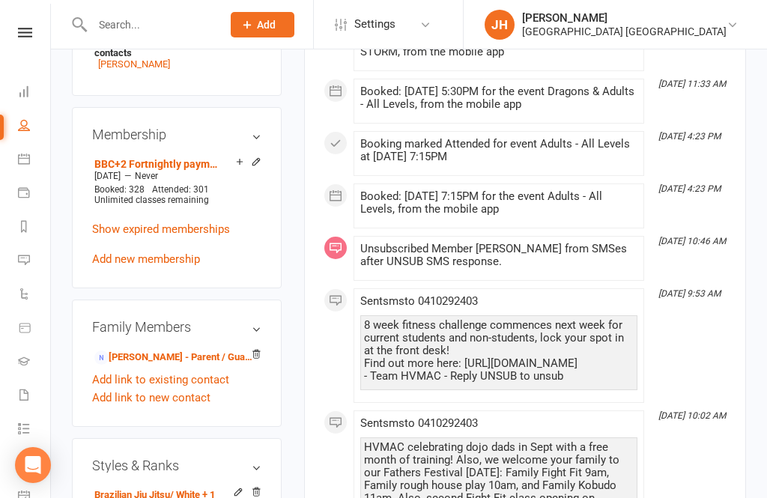
scroll to position [770, 0]
click at [133, 349] on link "[PERSON_NAME] - Parent / Guardian" at bounding box center [174, 357] width 160 height 16
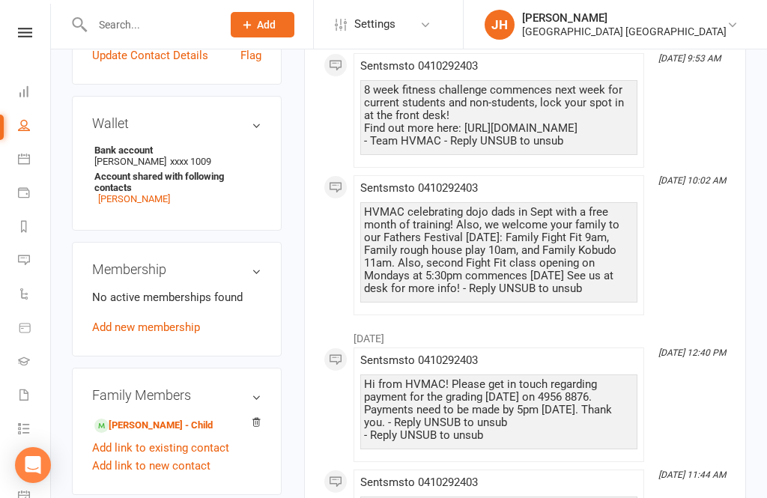
scroll to position [476, 0]
click at [121, 419] on link "[PERSON_NAME] - Child" at bounding box center [153, 427] width 118 height 16
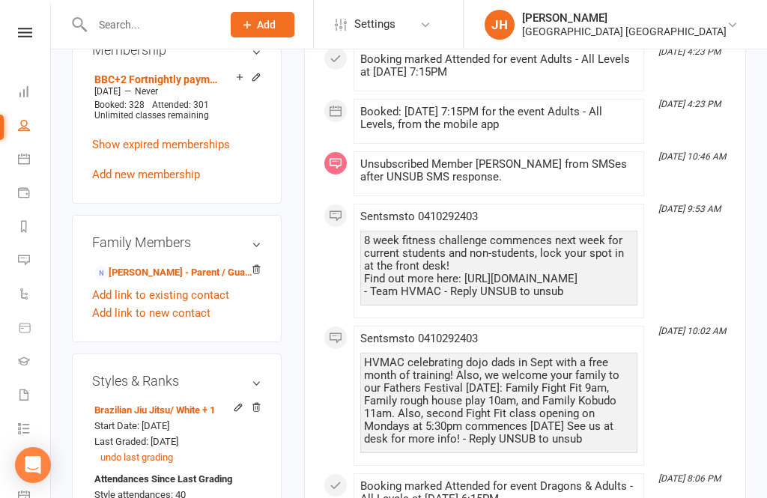
scroll to position [858, 0]
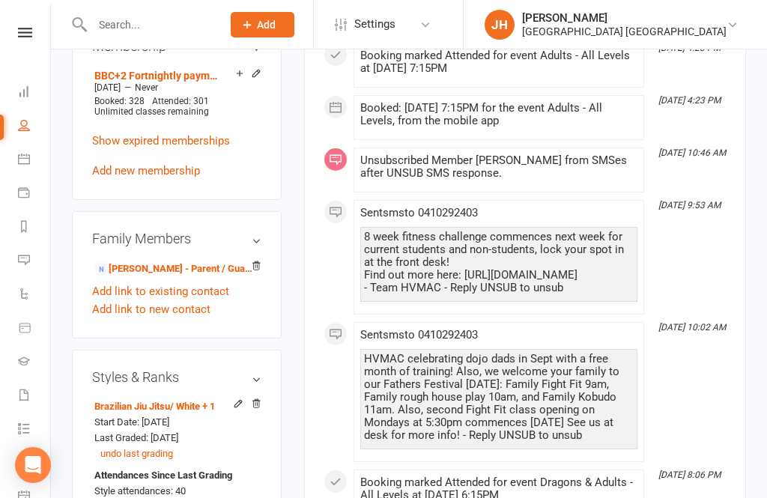
click at [118, 300] on link "Add link to new contact" at bounding box center [151, 309] width 118 height 18
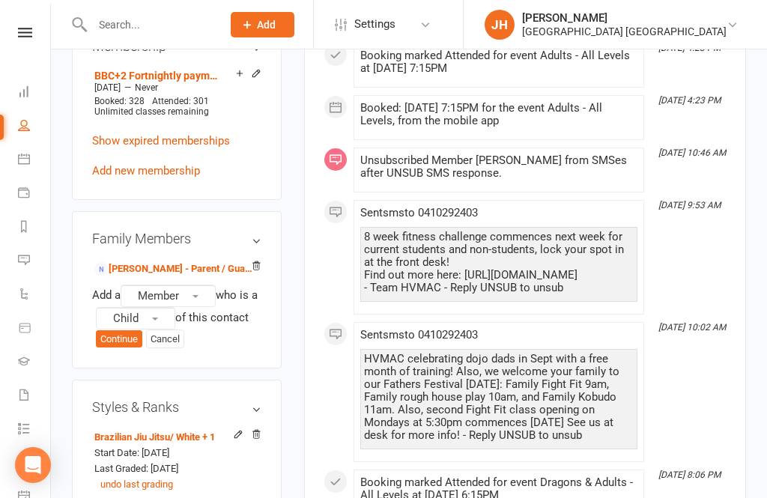
click at [149, 289] on span "Member" at bounding box center [158, 295] width 41 height 13
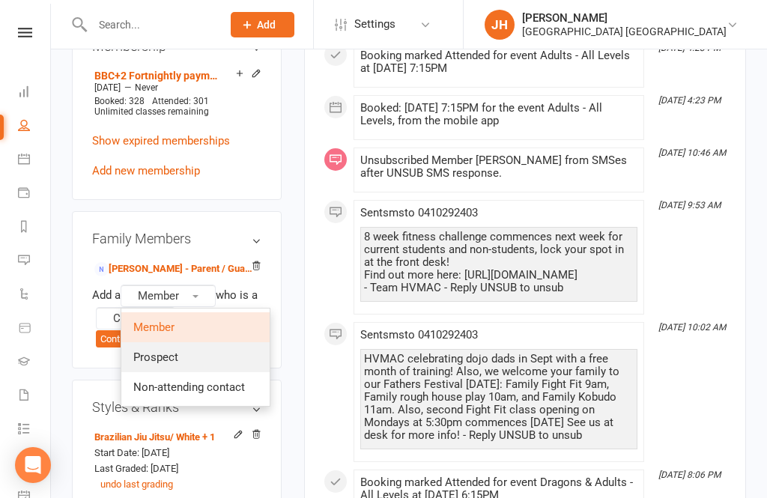
click at [151, 351] on span "Prospect" at bounding box center [155, 357] width 45 height 13
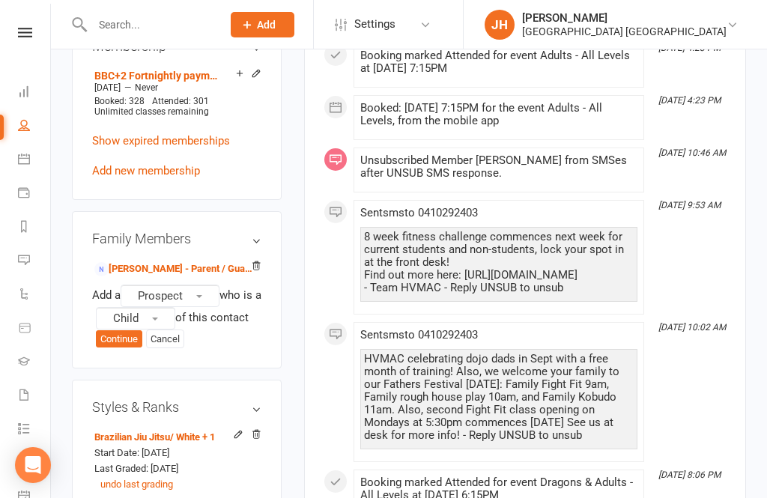
click at [117, 307] on button "Child" at bounding box center [135, 318] width 79 height 22
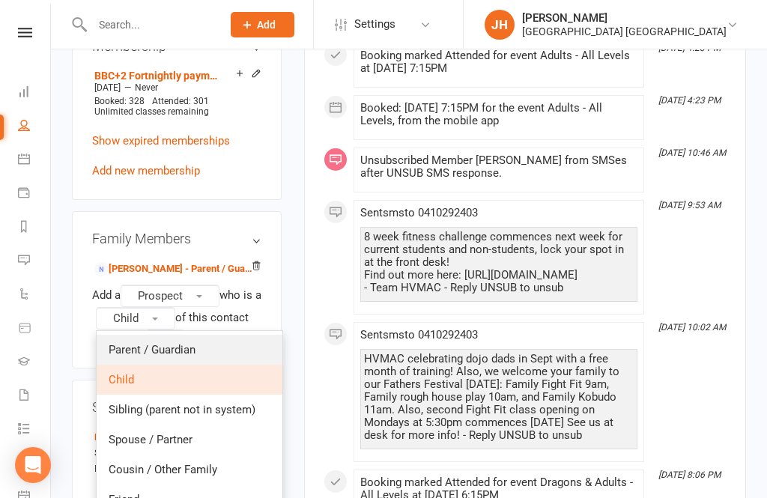
click at [127, 343] on span "Parent / Guardian" at bounding box center [152, 349] width 87 height 13
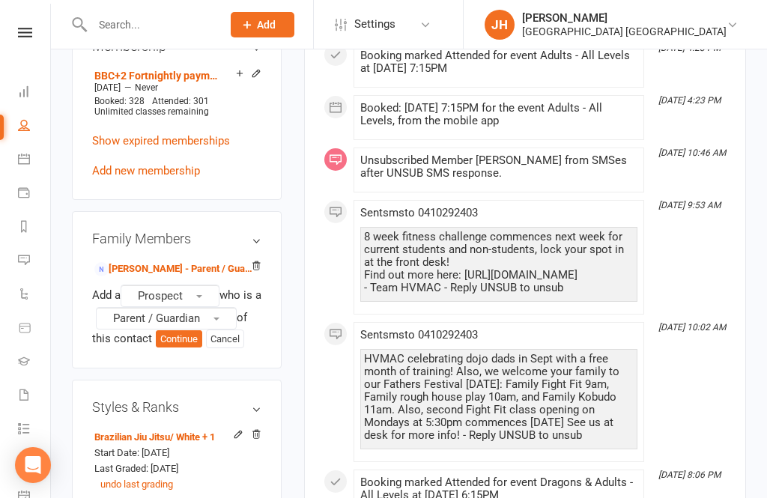
click at [169, 330] on button "Continue" at bounding box center [179, 339] width 46 height 18
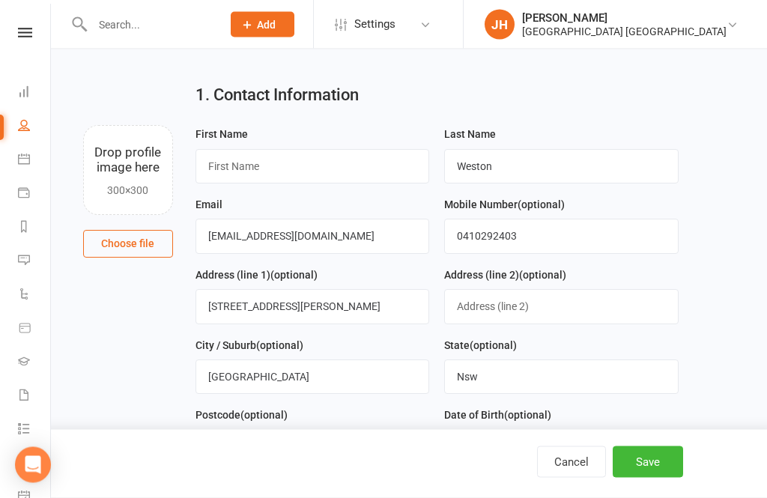
scroll to position [23, 0]
click at [221, 168] on input "text" at bounding box center [312, 166] width 234 height 34
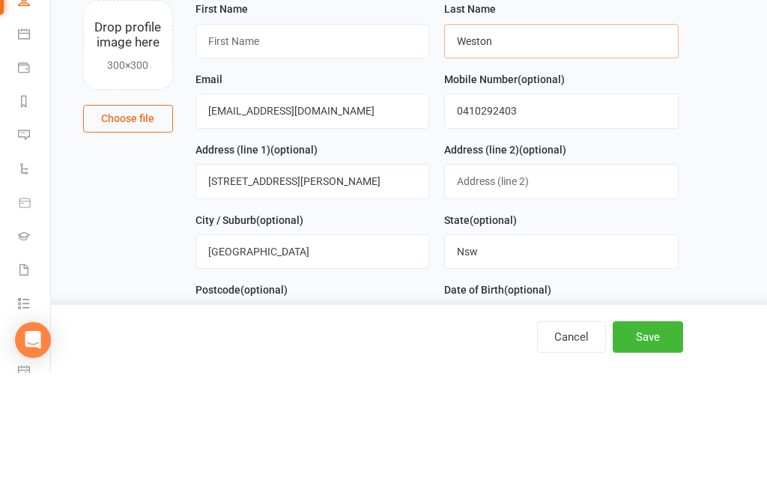
click at [548, 149] on input "Weston" at bounding box center [561, 166] width 234 height 34
type input "W"
click at [565, 219] on input "0410292403" at bounding box center [561, 236] width 234 height 34
type input "0"
click at [353, 219] on input "[EMAIL_ADDRESS][DOMAIN_NAME]" at bounding box center [312, 236] width 234 height 34
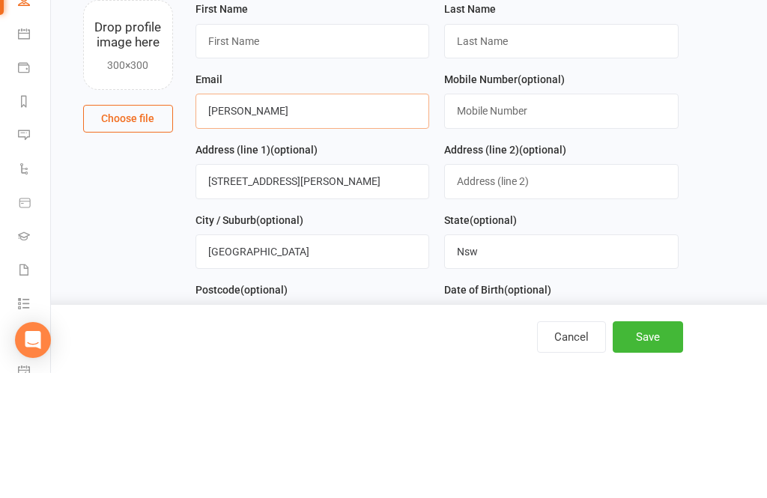
type input "ashle"
click at [311, 149] on input "text" at bounding box center [312, 166] width 234 height 34
type input "Phil"
click at [531, 149] on input "text" at bounding box center [561, 166] width 234 height 34
type input "Weston"
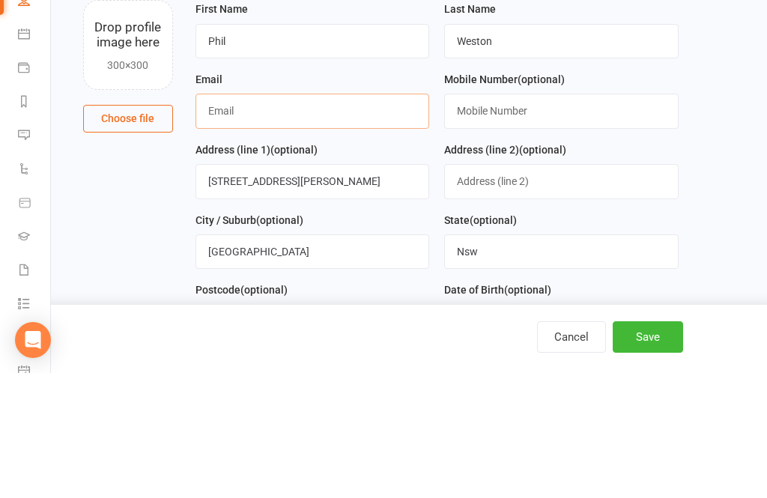
click at [291, 219] on input "text" at bounding box center [312, 236] width 234 height 34
type input "E"
type input "[EMAIL_ADDRESS][DOMAIN_NAME]"
click at [548, 219] on input "text" at bounding box center [561, 236] width 234 height 34
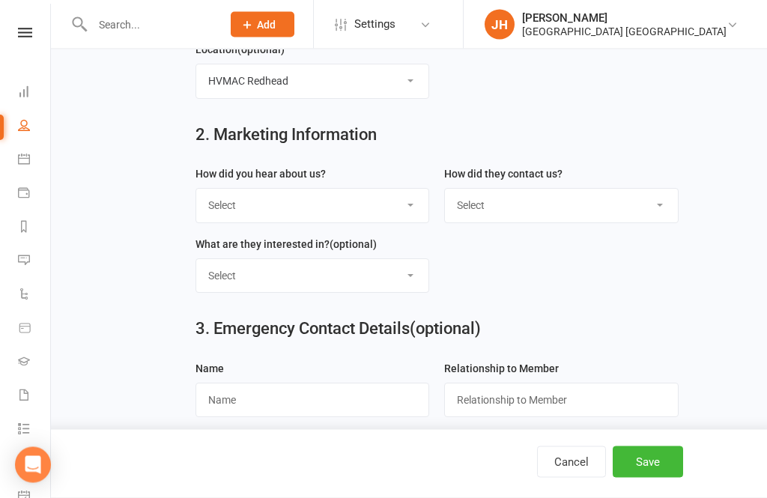
type input "0427123134"
click at [369, 208] on select "Select Internet Referral Facebook Sign Flyer from school Flyer in mail Radio De…" at bounding box center [312, 205] width 233 height 33
select select "Referral"
click at [577, 204] on select "Select Phone Email Walk-in Website Facebook Current student at another HVMAC do…" at bounding box center [561, 205] width 233 height 33
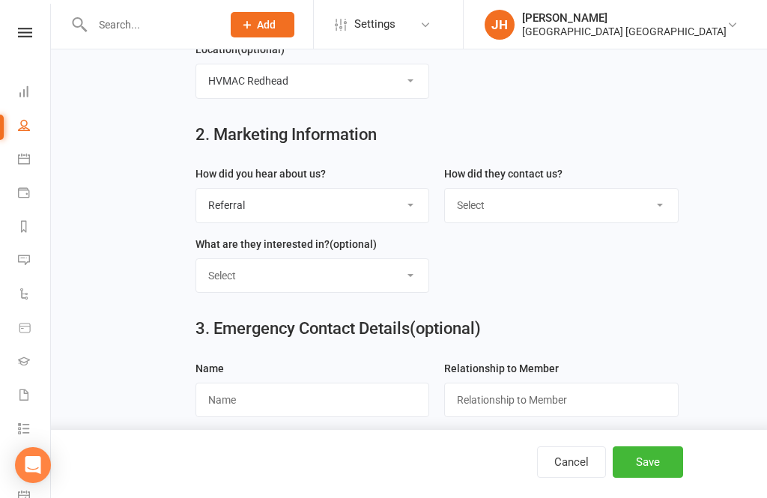
select select "Walk-in"
click at [663, 478] on button "Save" at bounding box center [648, 461] width 70 height 31
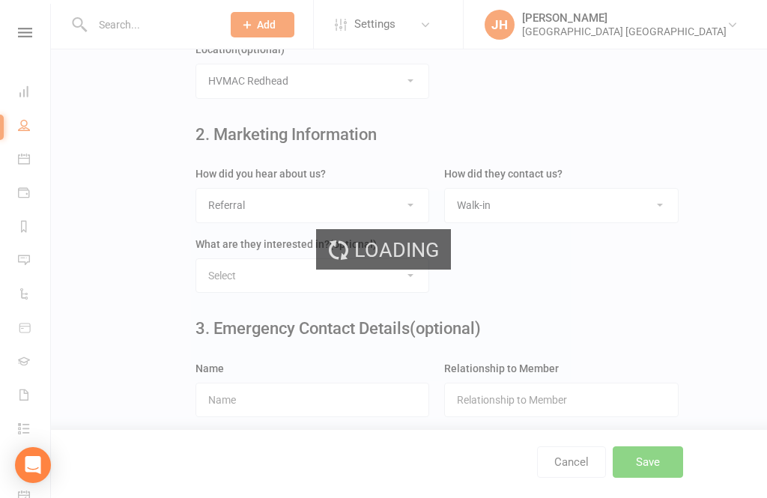
scroll to position [0, 0]
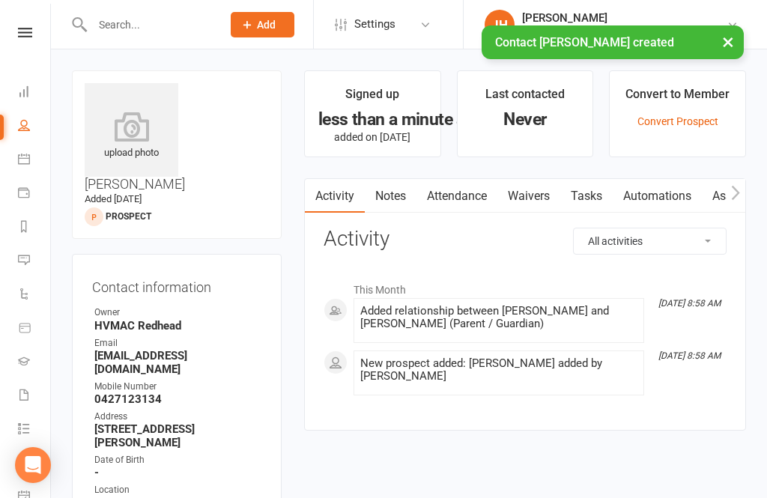
click at [541, 199] on link "Waivers" at bounding box center [528, 196] width 63 height 34
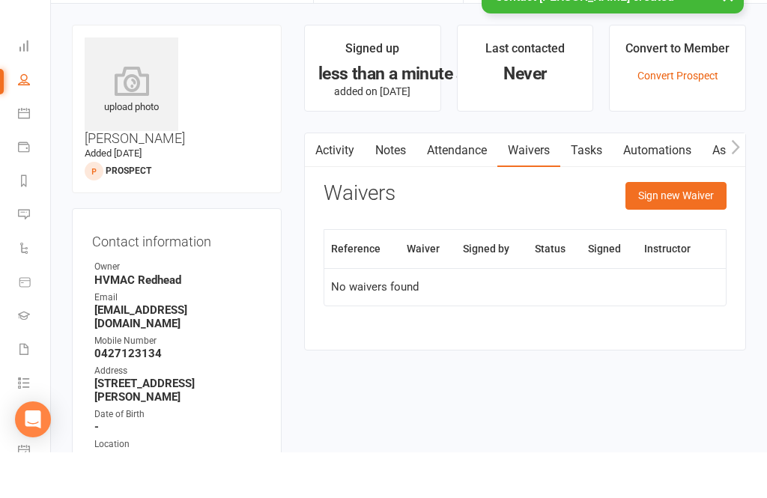
scroll to position [48, 0]
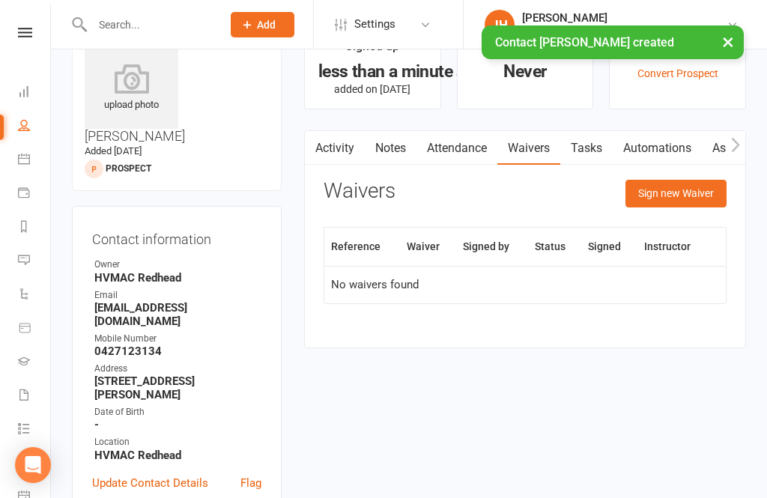
click at [687, 192] on button "Sign new Waiver" at bounding box center [675, 193] width 101 height 27
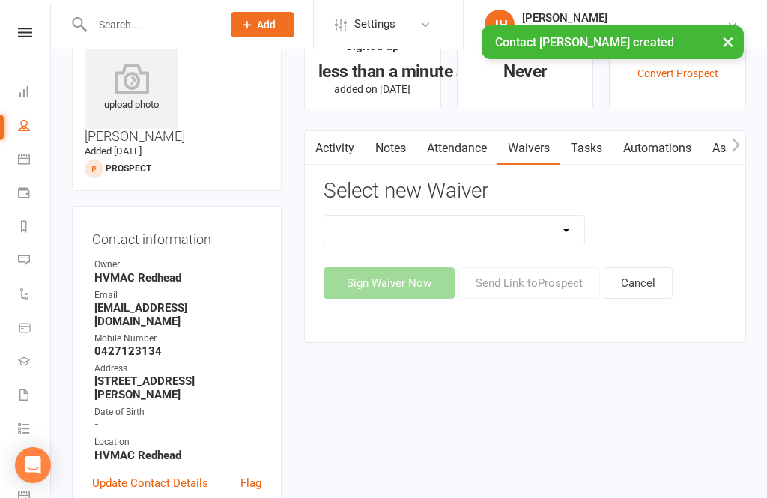
click at [548, 225] on select "1st Kyu Goals Assessment Cancellation Form Membership Downgrade Form Membership…" at bounding box center [454, 231] width 260 height 30
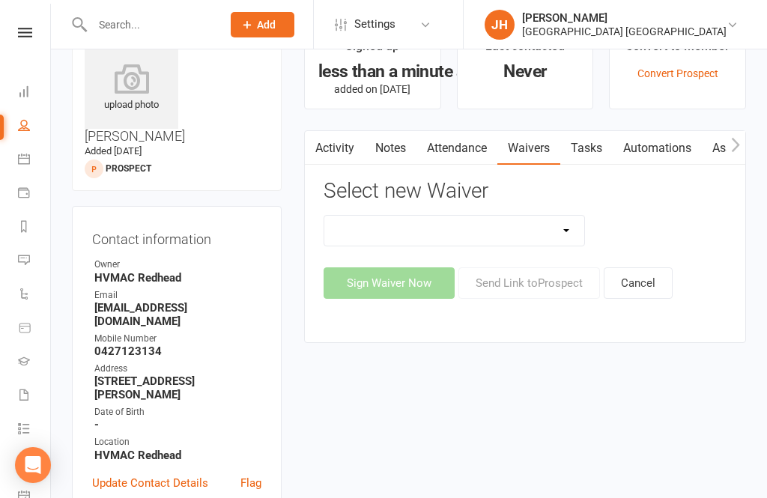
select select "5496"
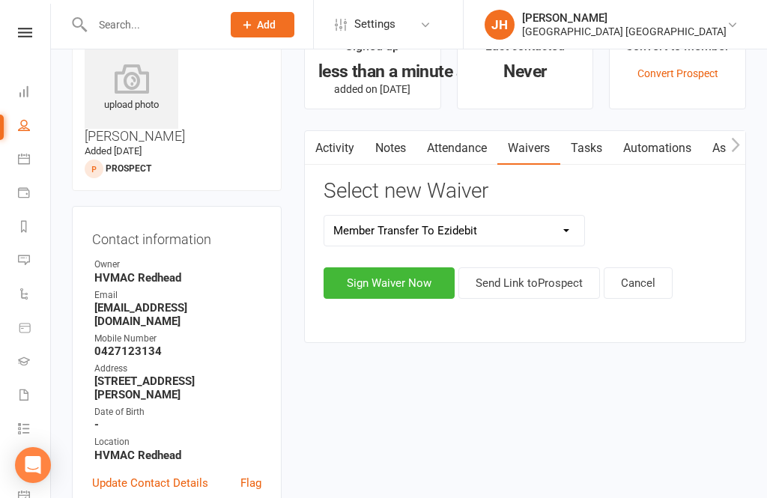
click at [499, 228] on select "1st Kyu Goals Assessment Cancellation Form Membership Downgrade Form Membership…" at bounding box center [454, 231] width 260 height 30
click at [413, 285] on button "Sign Waiver Now" at bounding box center [389, 282] width 131 height 31
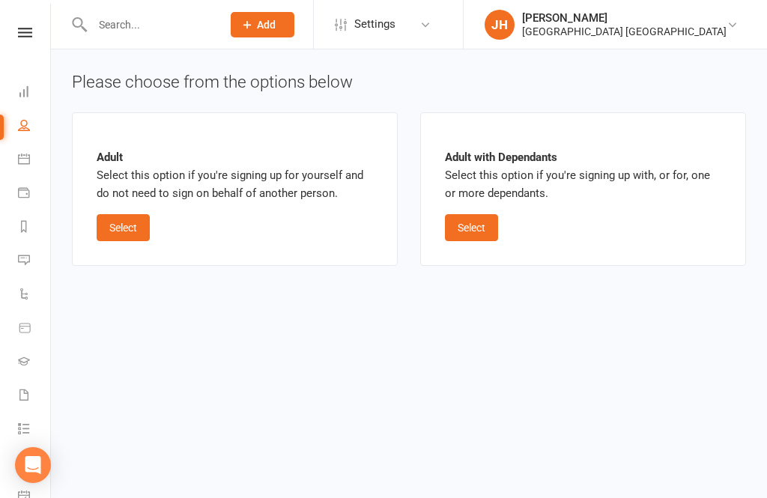
click at [130, 214] on button "Select" at bounding box center [123, 227] width 53 height 27
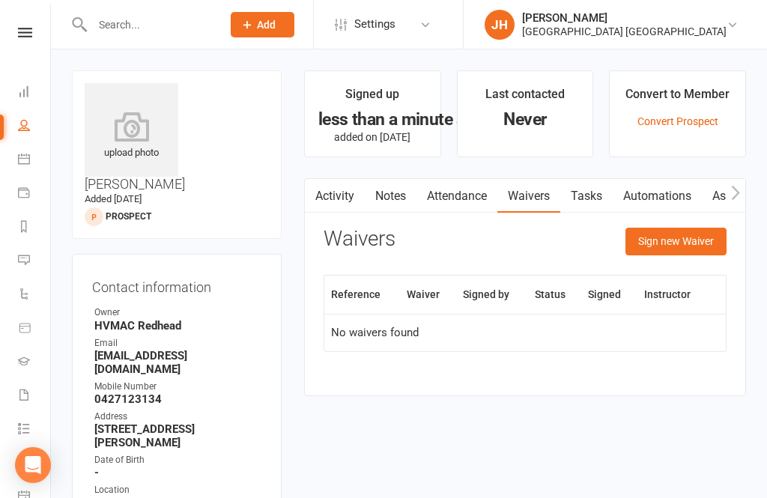
click at [677, 241] on button "Sign new Waiver" at bounding box center [675, 241] width 101 height 27
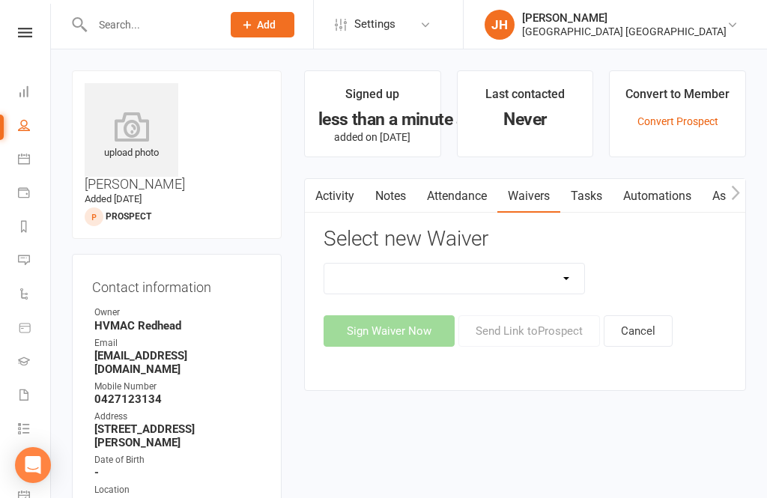
click at [544, 273] on select "1st Kyu Goals Assessment Cancellation Form Membership Downgrade Form Membership…" at bounding box center [454, 279] width 260 height 30
select select "5497"
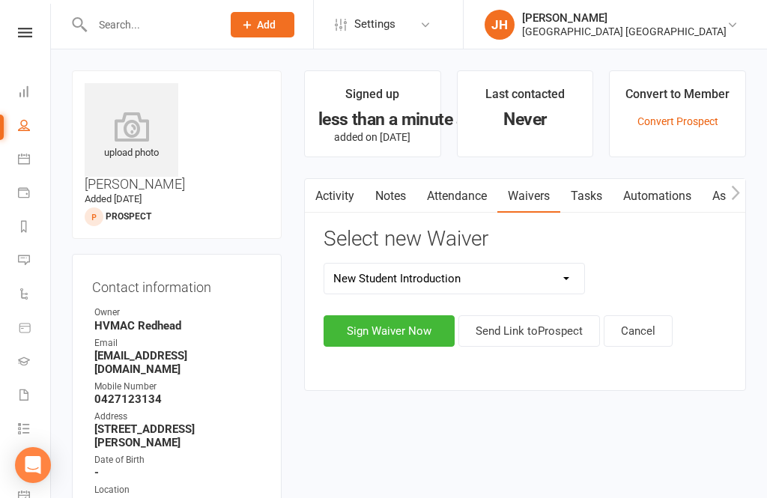
click at [426, 332] on button "Sign Waiver Now" at bounding box center [389, 330] width 131 height 31
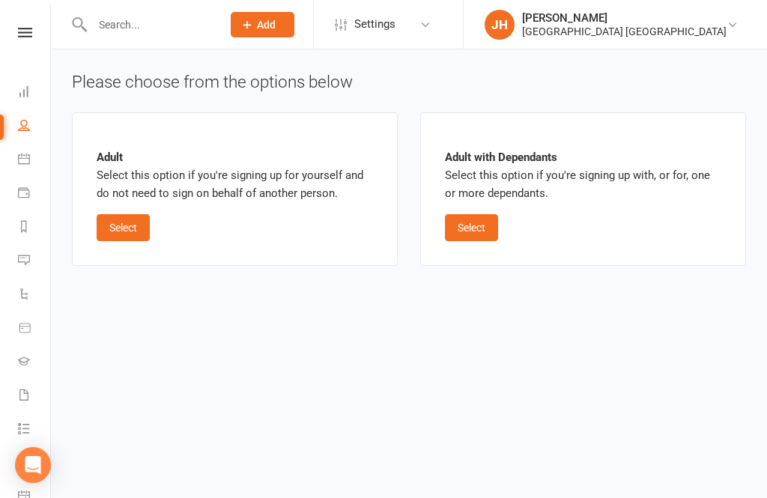
click at [112, 230] on button "Select" at bounding box center [123, 227] width 53 height 27
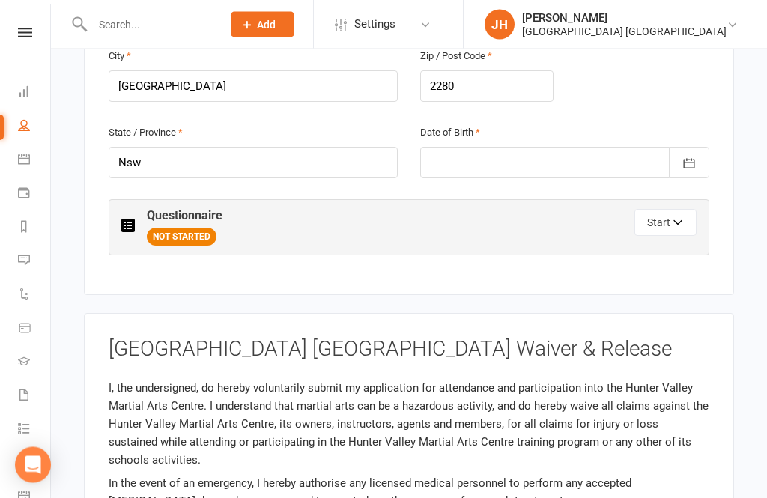
click at [655, 210] on button "Start" at bounding box center [665, 223] width 62 height 27
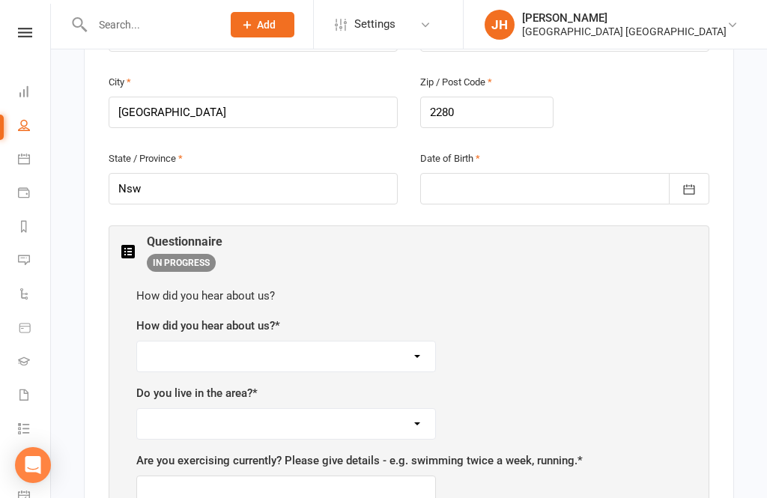
scroll to position [621, 0]
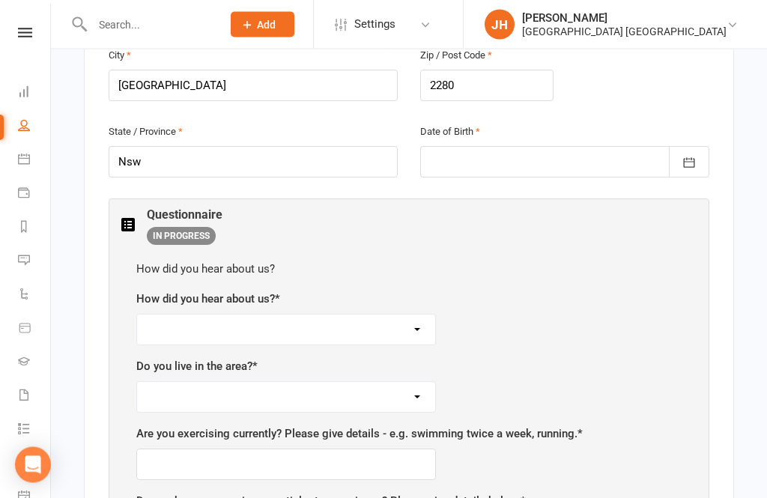
click at [419, 315] on select "Facebook Internet Referral from a friend Flyer in the mail or at the shopping m…" at bounding box center [286, 330] width 298 height 30
select select "Referral from a friend"
click at [303, 382] on select "Yes No" at bounding box center [286, 397] width 298 height 30
select select "Yes"
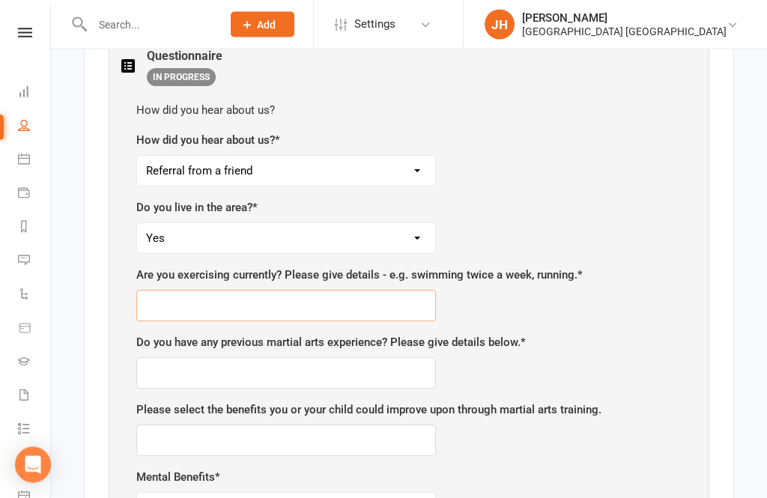
click at [375, 291] on input "text" at bounding box center [286, 306] width 300 height 31
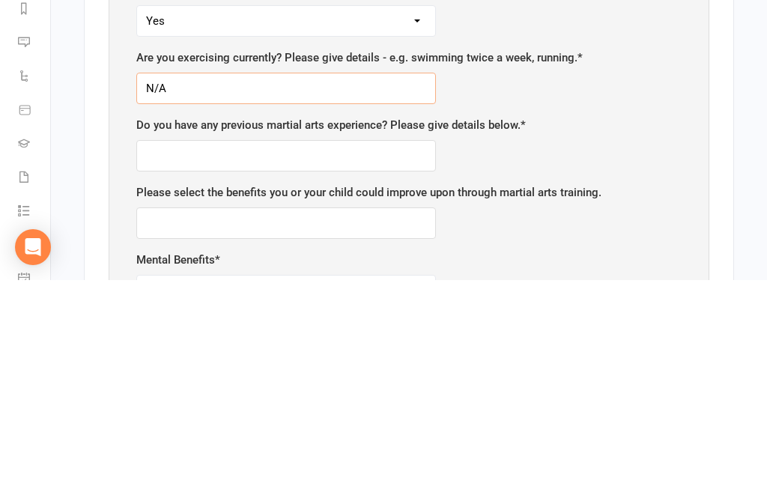
type input "N/A"
click at [414, 358] on input "text" at bounding box center [286, 373] width 300 height 31
type input "Y"
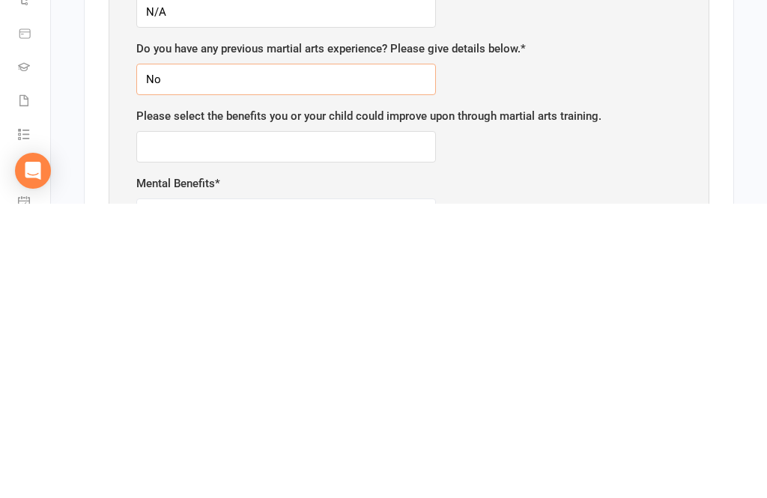
type input "No"
click at [424, 425] on input "text" at bounding box center [286, 440] width 300 height 31
type input "N/A"
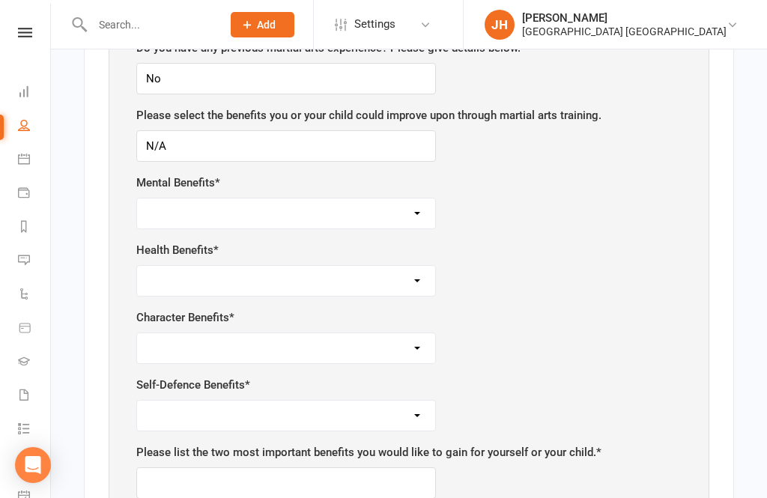
select select "Determination"
click at [292, 266] on select "Weight control Strength Flexibility Co-ordination Cardio vascular / Fitness" at bounding box center [286, 281] width 298 height 30
select select "Strength"
click at [301, 333] on select "Respect for others Integrity Self-control Leadership Assertiveness" at bounding box center [286, 348] width 298 height 30
click at [302, 333] on select "Respect for others Integrity Self-control Leadership Assertiveness" at bounding box center [286, 348] width 298 height 30
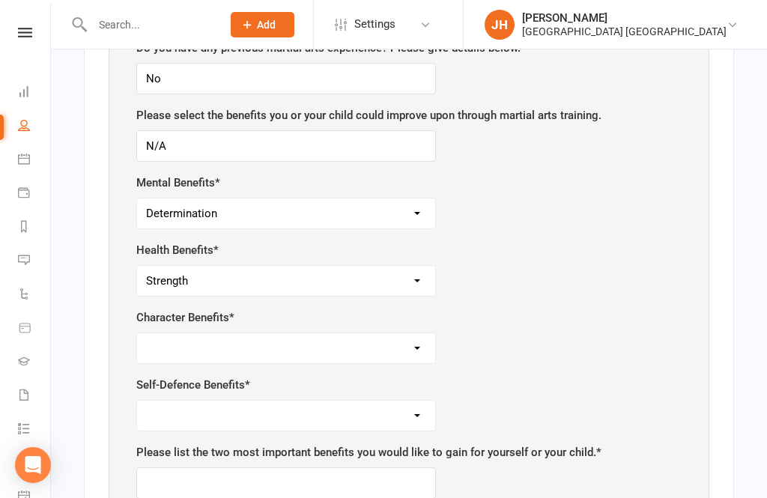
select select "Leadership"
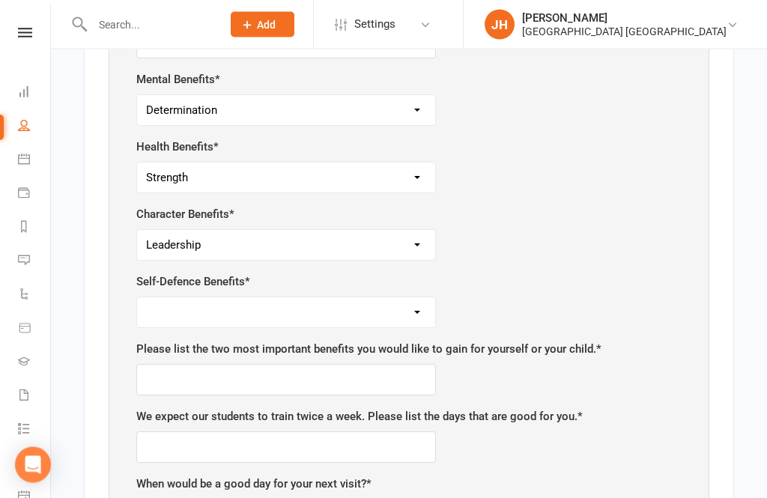
scroll to position [1180, 0]
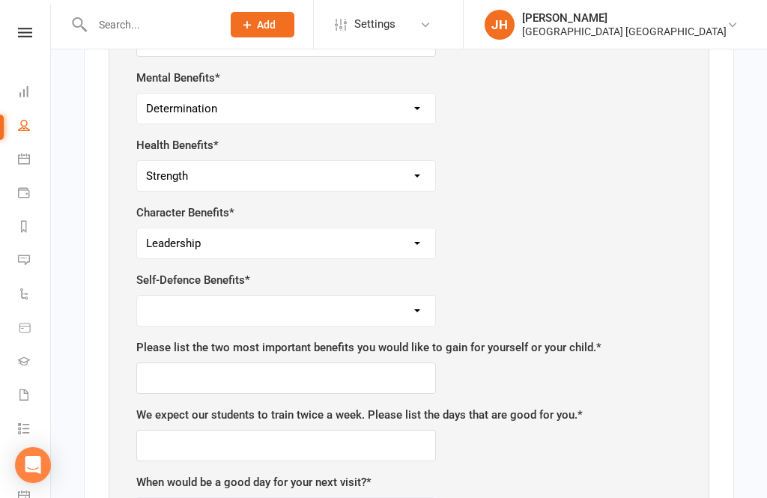
click at [314, 296] on select "Safety Self-confidence Antiy-bullying Agility and co-ordination Awareness" at bounding box center [286, 311] width 298 height 30
select select "Self-confidence"
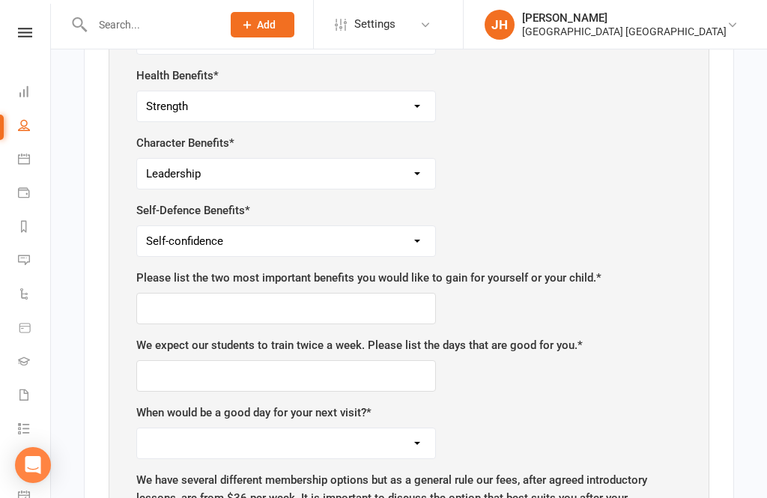
scroll to position [1250, 0]
click at [381, 292] on input "text" at bounding box center [286, 307] width 300 height 31
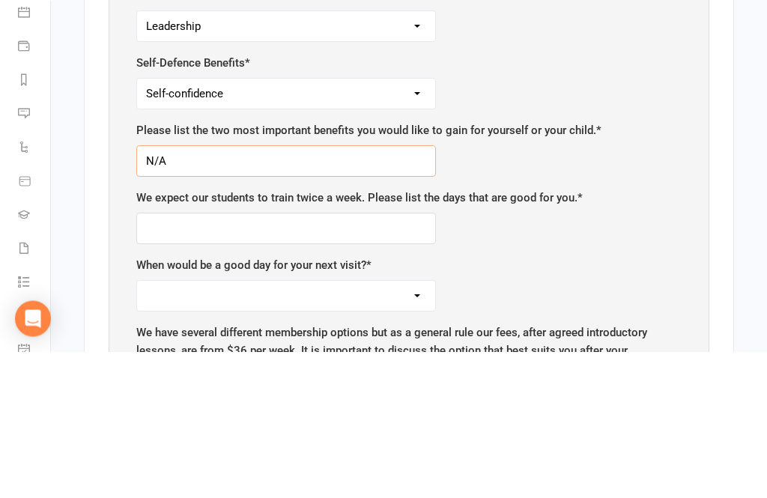
type input "N/A"
click at [378, 360] on input "text" at bounding box center [286, 375] width 300 height 31
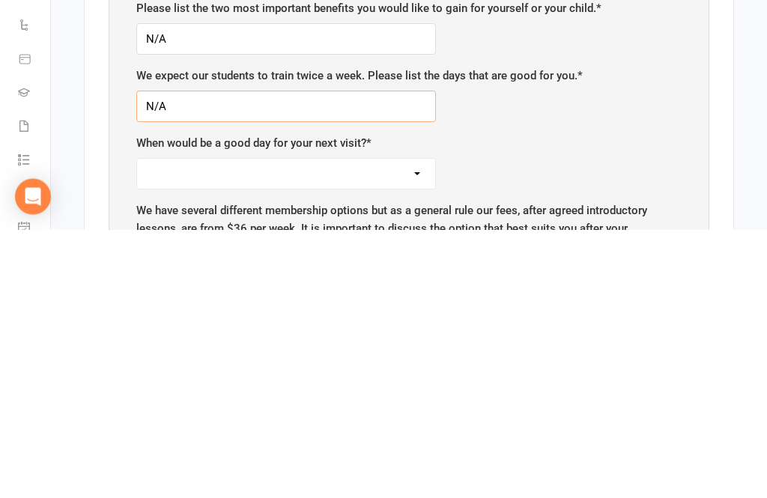
type input "N/A"
click at [420, 428] on select "[DATE] [DATE] [DATE] [DATE] [DATE]" at bounding box center [286, 443] width 298 height 30
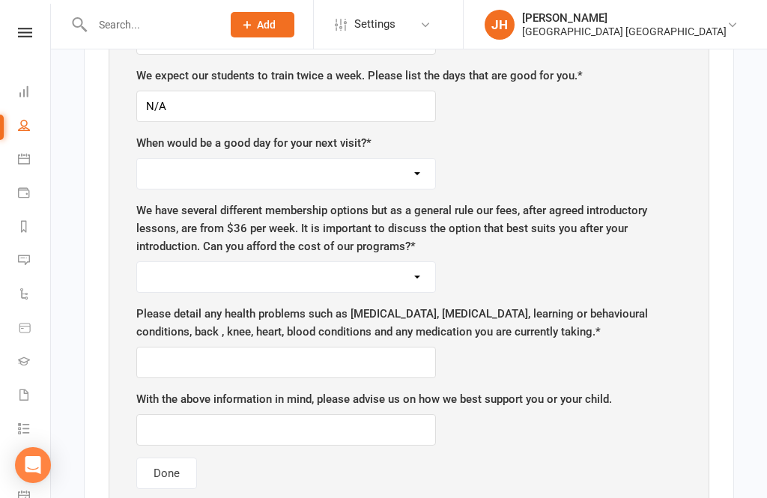
select select "[DATE]"
click at [403, 262] on select "Yes No" at bounding box center [286, 277] width 298 height 30
click at [417, 262] on select "Yes No" at bounding box center [286, 277] width 298 height 30
select select "Yes"
click at [413, 347] on input "text" at bounding box center [286, 362] width 300 height 31
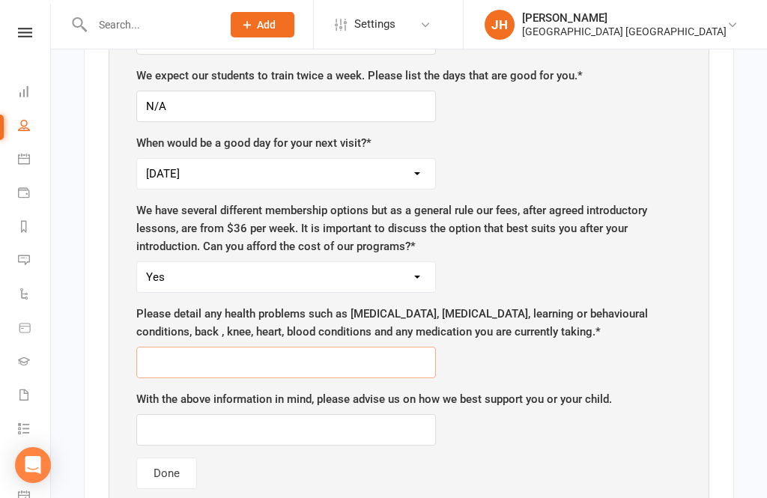
scroll to position [1518, 0]
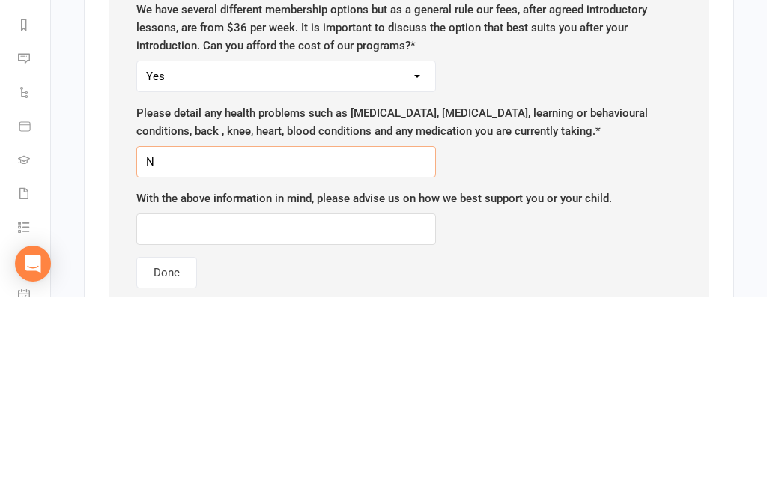
type input "No"
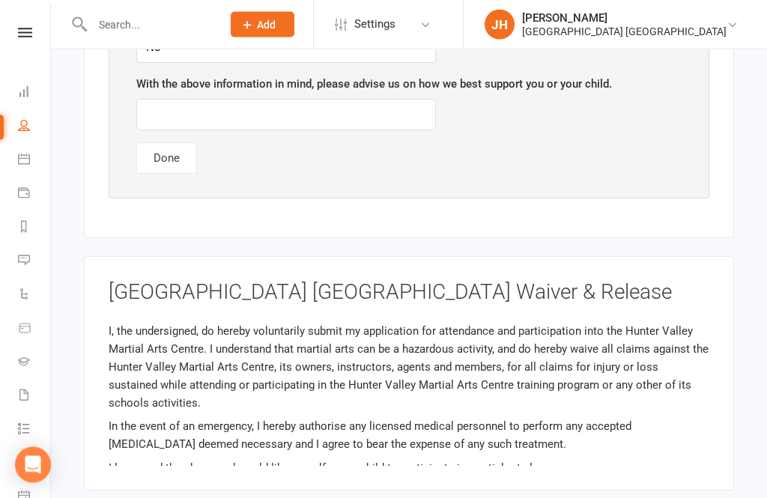
click at [178, 143] on button "Done" at bounding box center [166, 158] width 61 height 31
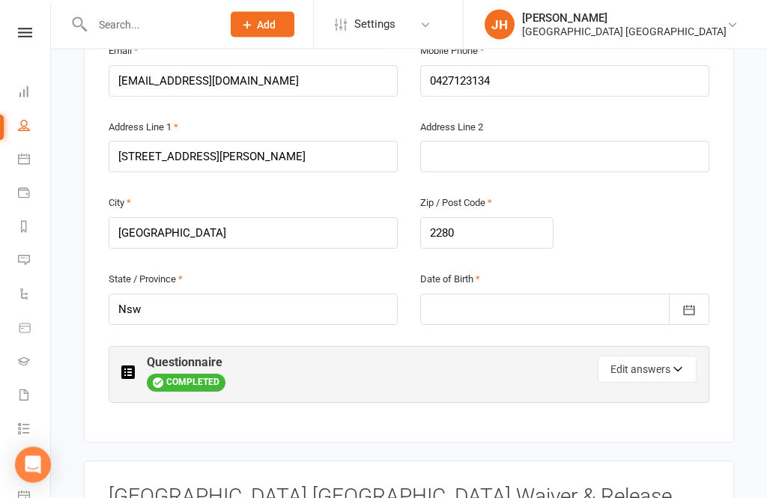
scroll to position [480, 0]
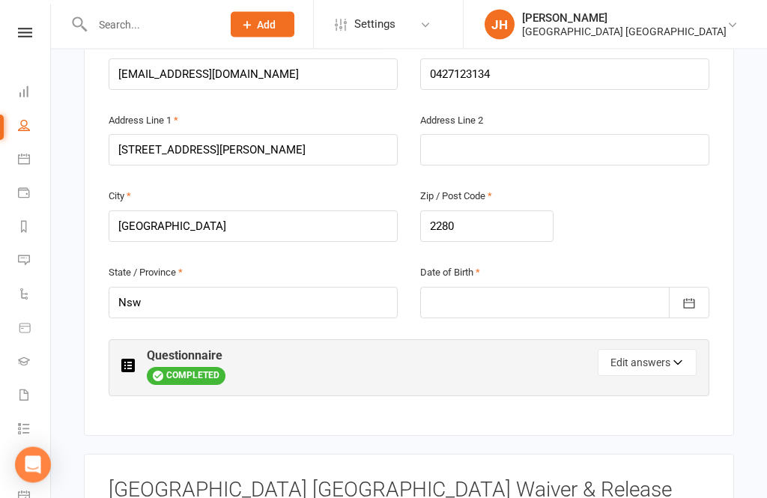
click at [686, 297] on icon "button" at bounding box center [689, 304] width 15 height 15
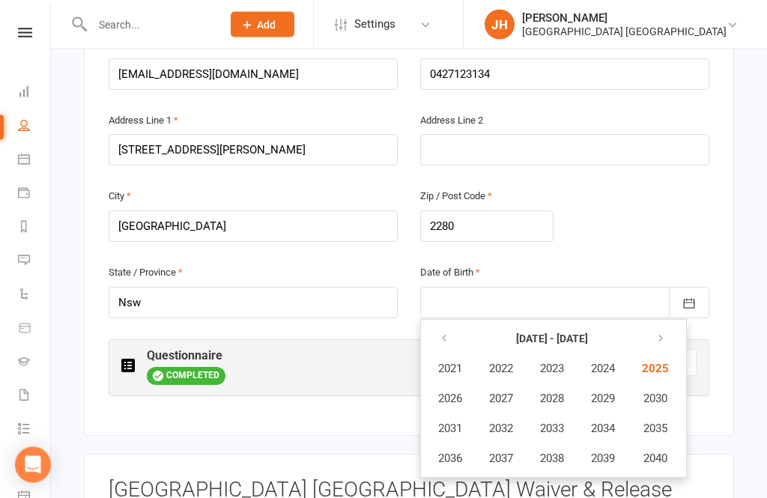
scroll to position [481, 0]
click at [446, 325] on button "button" at bounding box center [445, 338] width 32 height 27
click at [457, 325] on button "button" at bounding box center [445, 338] width 32 height 27
click at [456, 325] on button "button" at bounding box center [445, 338] width 32 height 27
click at [457, 384] on button "1966" at bounding box center [449, 398] width 49 height 28
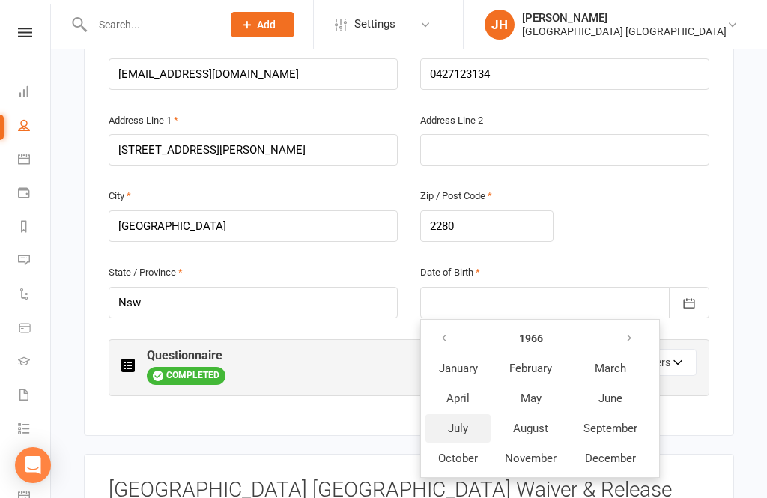
click at [467, 422] on span "July" at bounding box center [458, 428] width 20 height 13
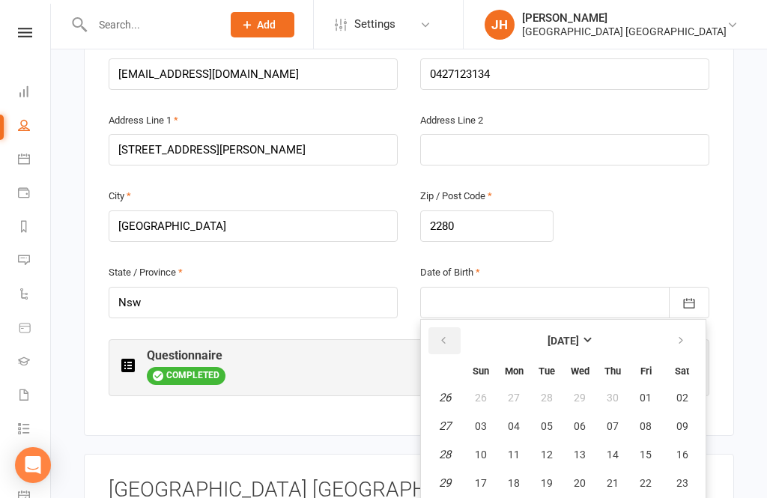
click at [452, 327] on button "button" at bounding box center [444, 340] width 32 height 27
click at [579, 335] on strong "[DATE]" at bounding box center [563, 341] width 31 height 12
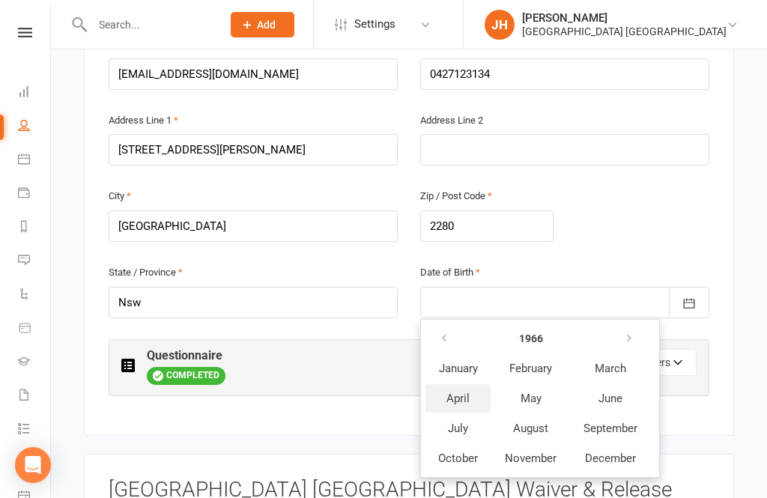
click at [461, 392] on span "April" at bounding box center [457, 398] width 23 height 13
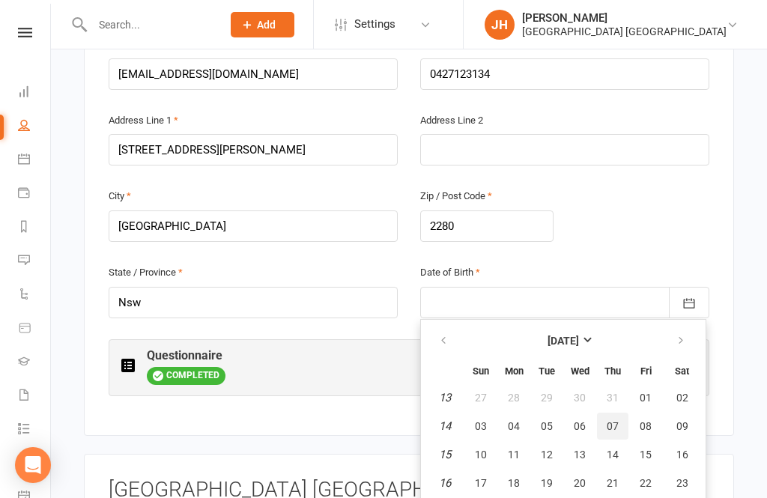
click at [618, 413] on button "07" at bounding box center [612, 426] width 31 height 27
type input "[DATE]"
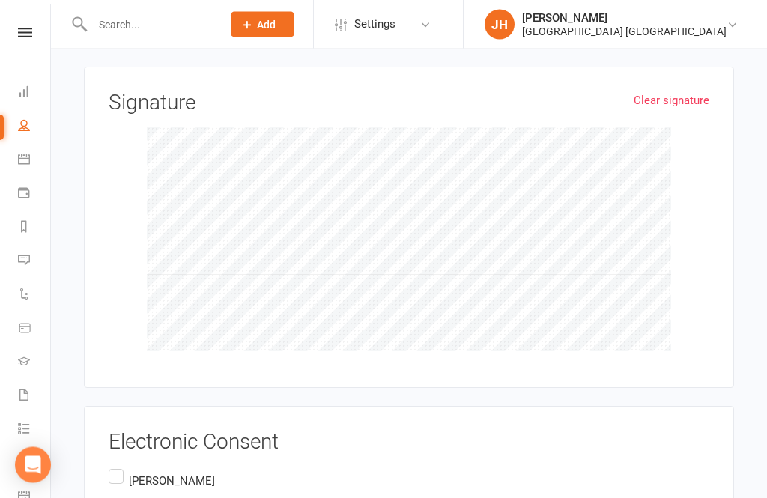
scroll to position [1118, 0]
click at [127, 467] on label "[PERSON_NAME] [STREET_ADDRESS][PERSON_NAME]" at bounding box center [212, 493] width 207 height 53
click at [118, 467] on input "[PERSON_NAME] [STREET_ADDRESS][PERSON_NAME]" at bounding box center [114, 467] width 10 height 0
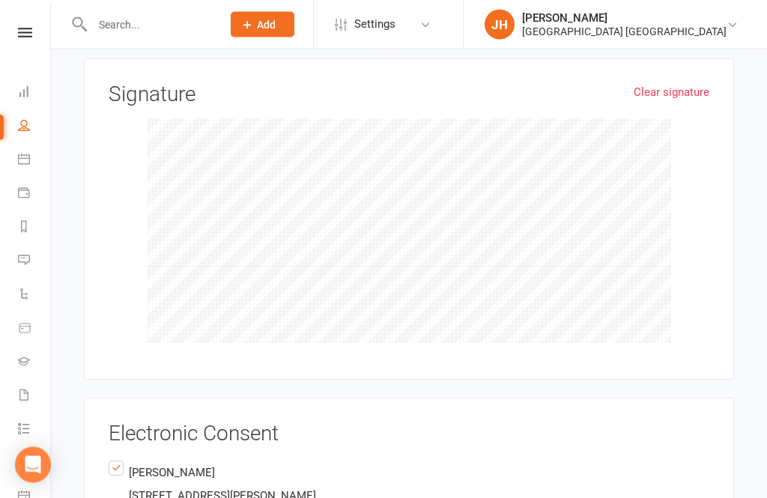
scroll to position [1204, 0]
